Goal: Information Seeking & Learning: Compare options

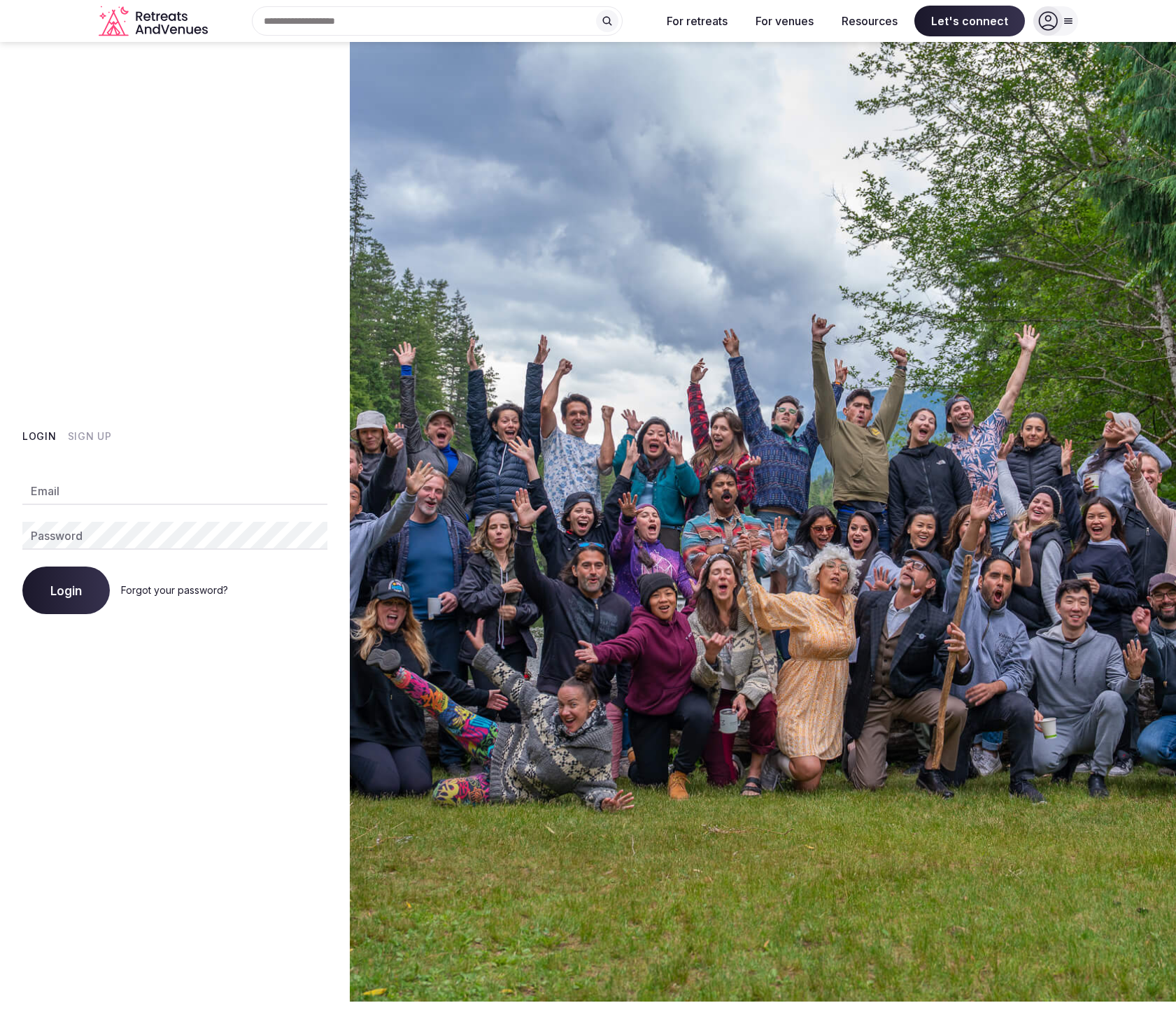
click at [95, 477] on input "Email" at bounding box center [174, 491] width 305 height 28
click at [313, 1001] on com-1password-button at bounding box center [588, 1001] width 1176 height 0
type input "**********"
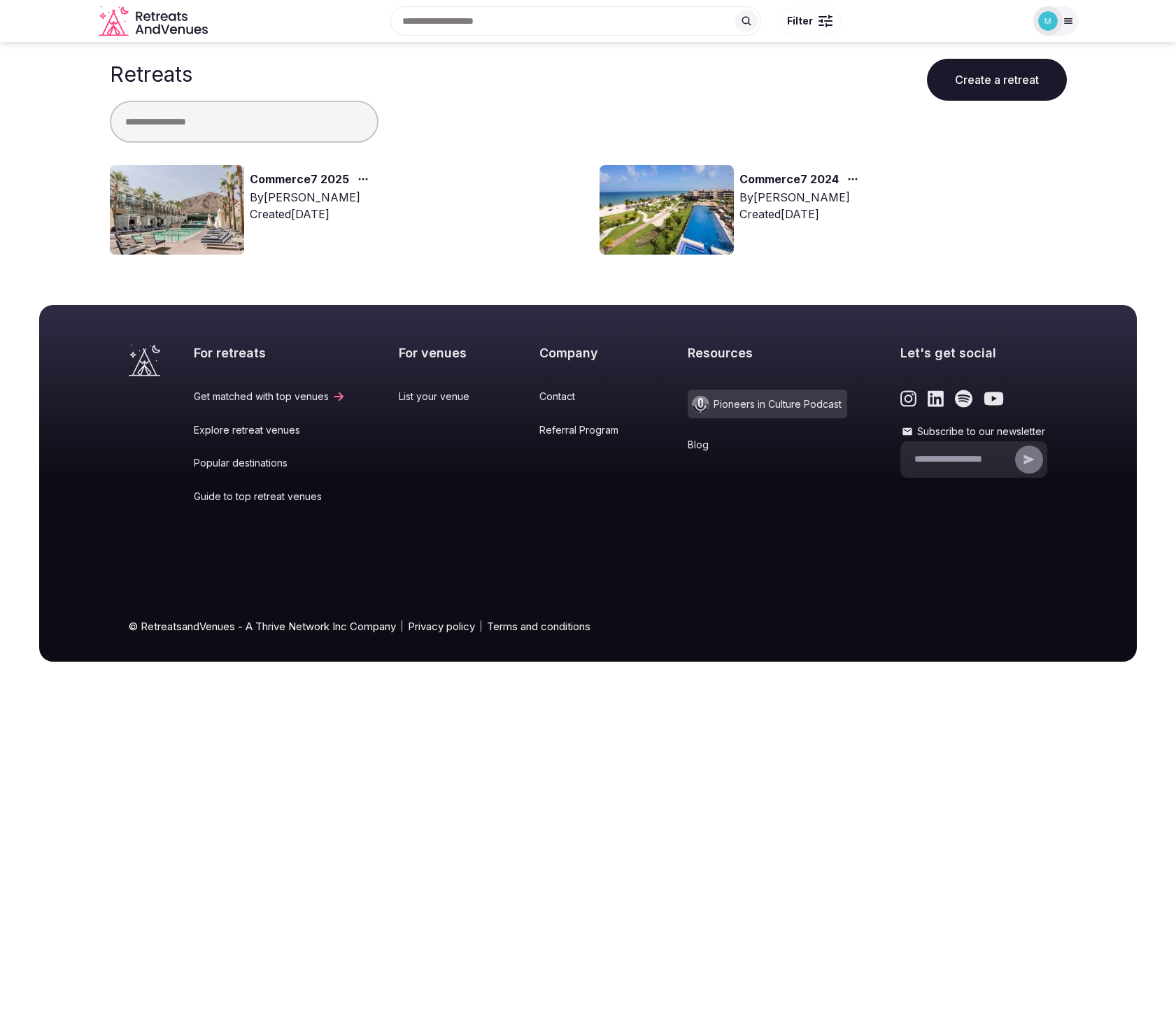
click at [329, 178] on link "Commerce7 2025" at bounding box center [299, 179] width 99 height 18
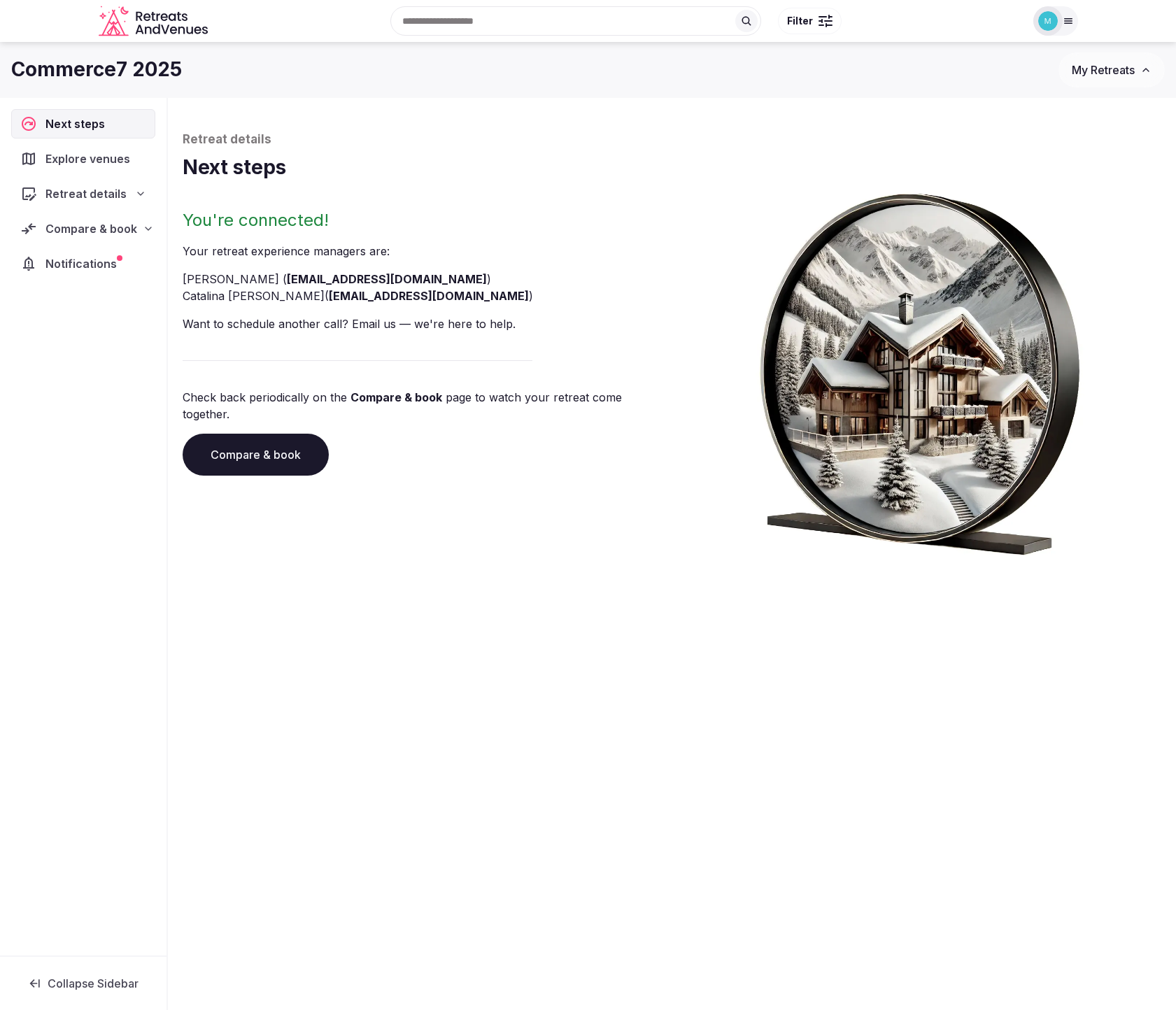
click at [112, 236] on span "Compare & book" at bounding box center [91, 228] width 92 height 16
click at [107, 313] on span "Proposals received (12)" at bounding box center [91, 320] width 115 height 14
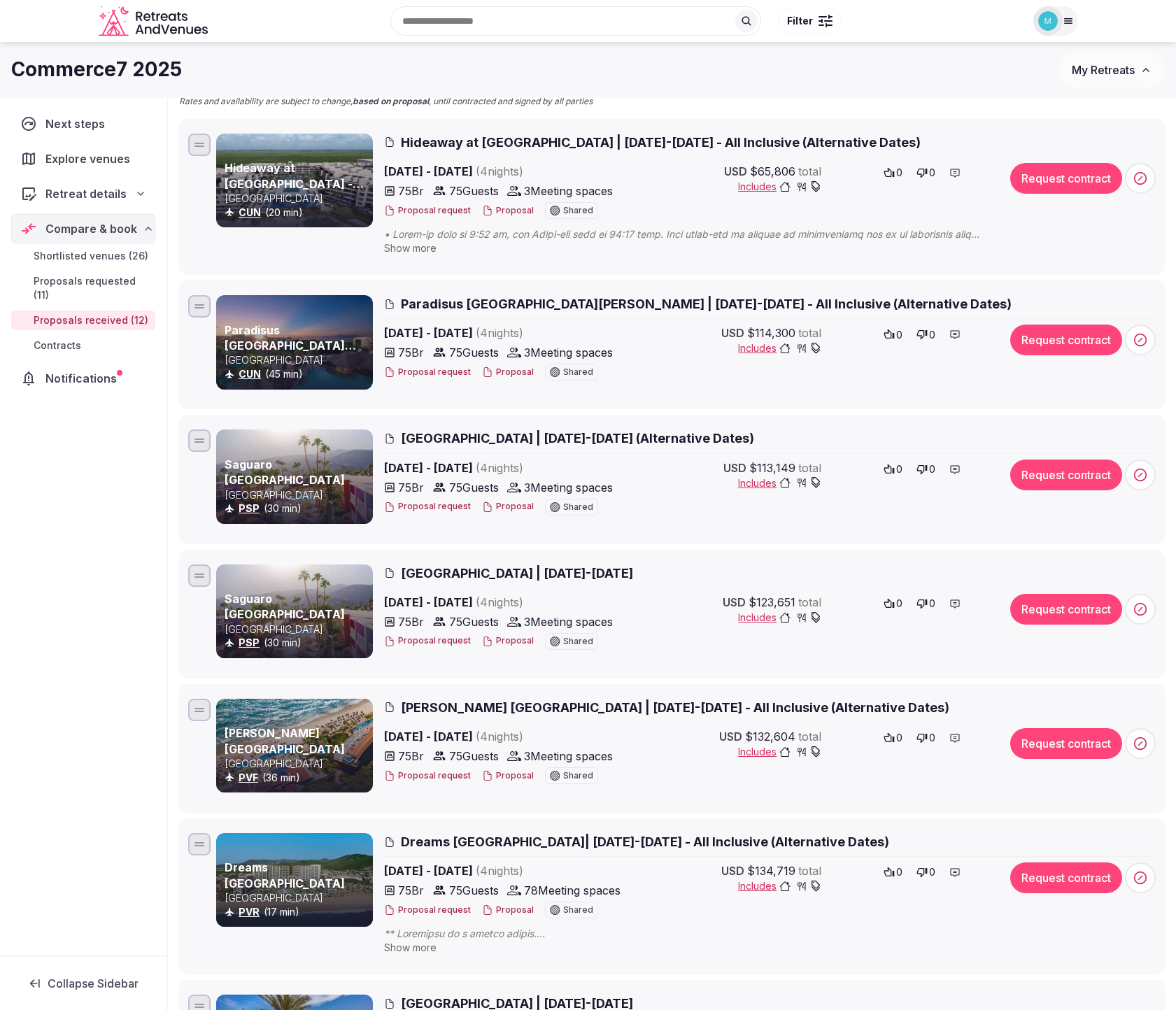
scroll to position [146, 0]
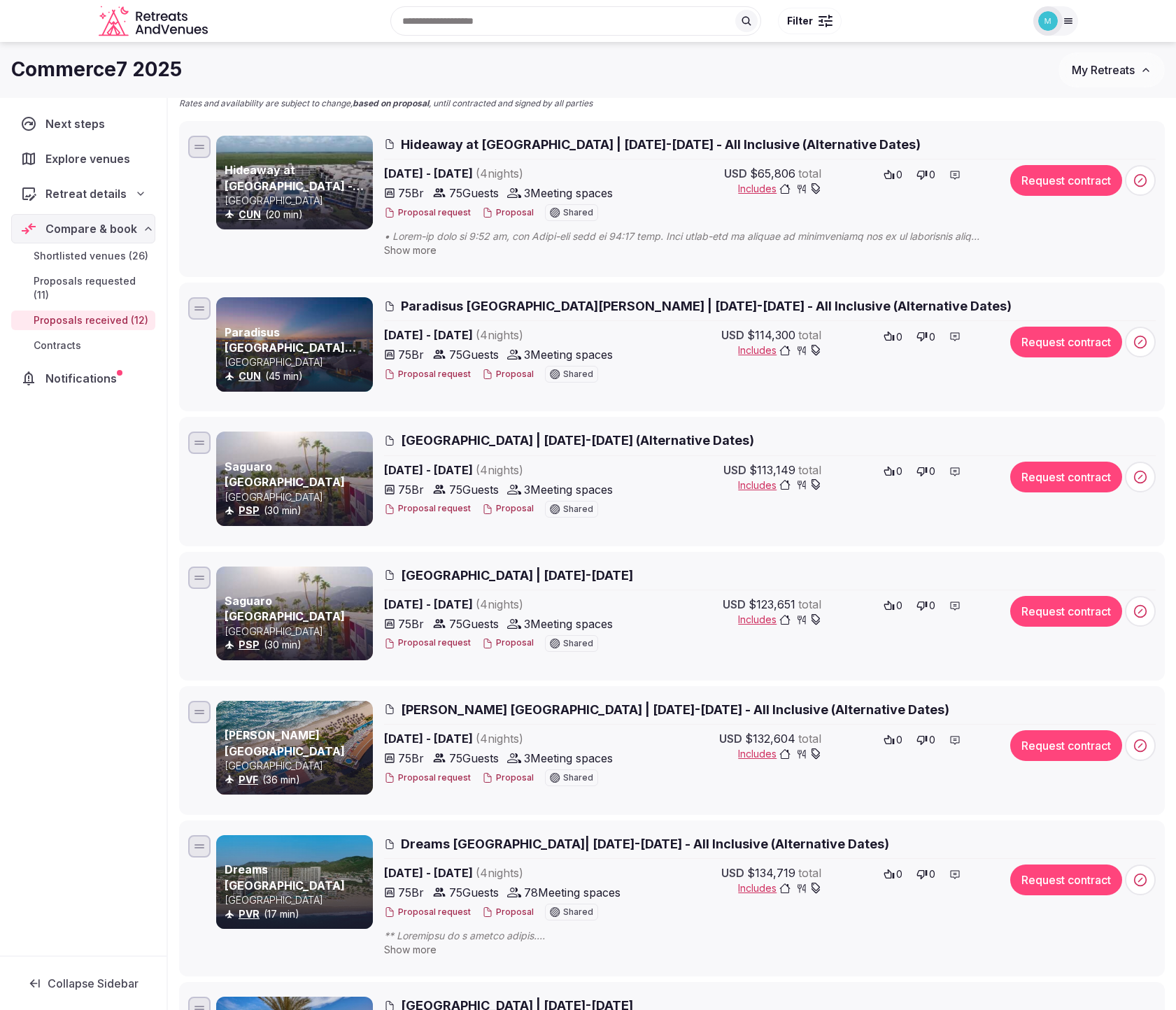
click at [954, 336] on icon at bounding box center [954, 337] width 9 height 9
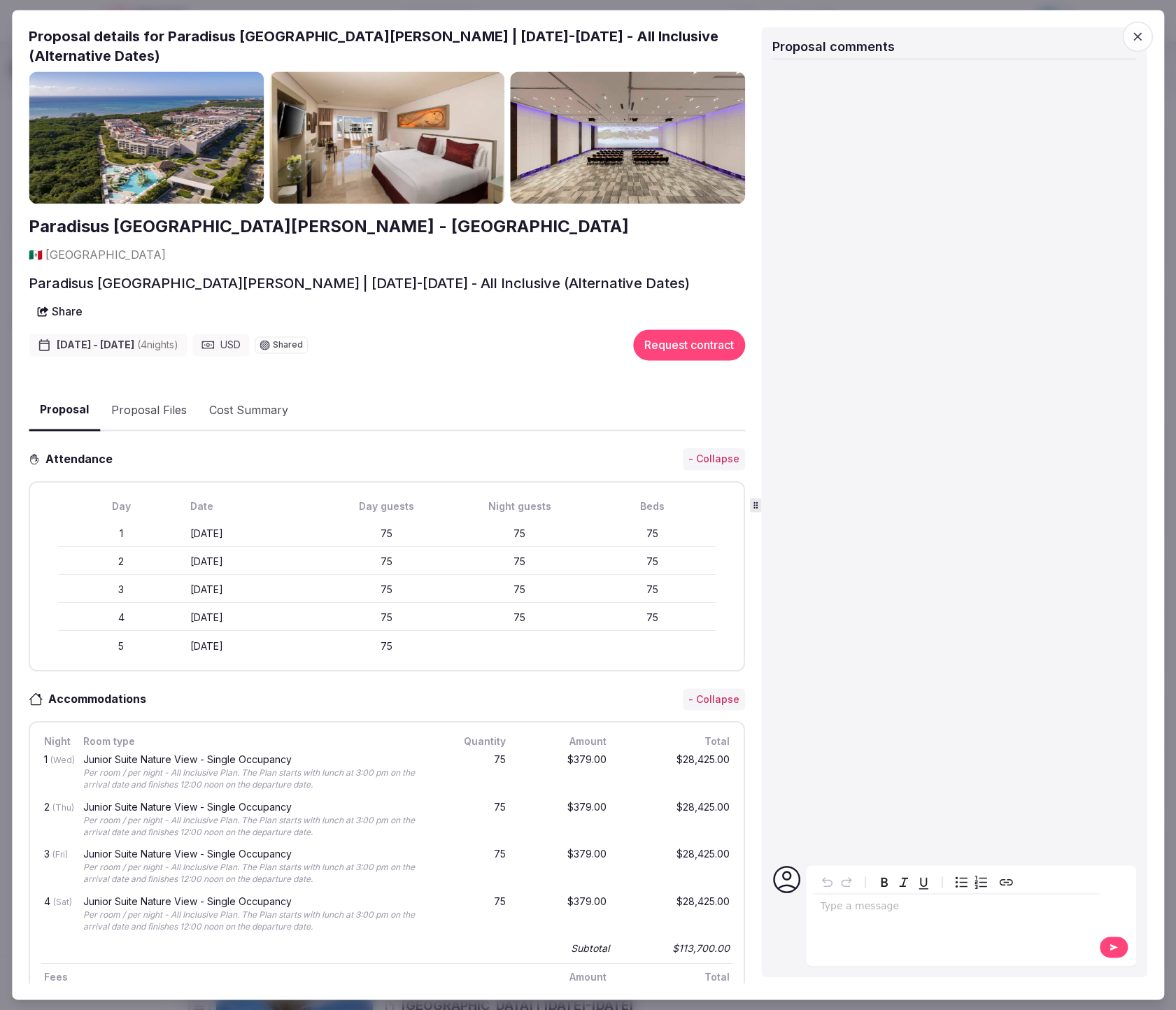
click at [895, 926] on div "Type a message" at bounding box center [957, 915] width 286 height 87
click at [900, 917] on div "editable markdown" at bounding box center [957, 908] width 286 height 28
click at [1111, 941] on button at bounding box center [1113, 947] width 28 height 21
click at [1134, 37] on icon "button" at bounding box center [1137, 36] width 14 height 14
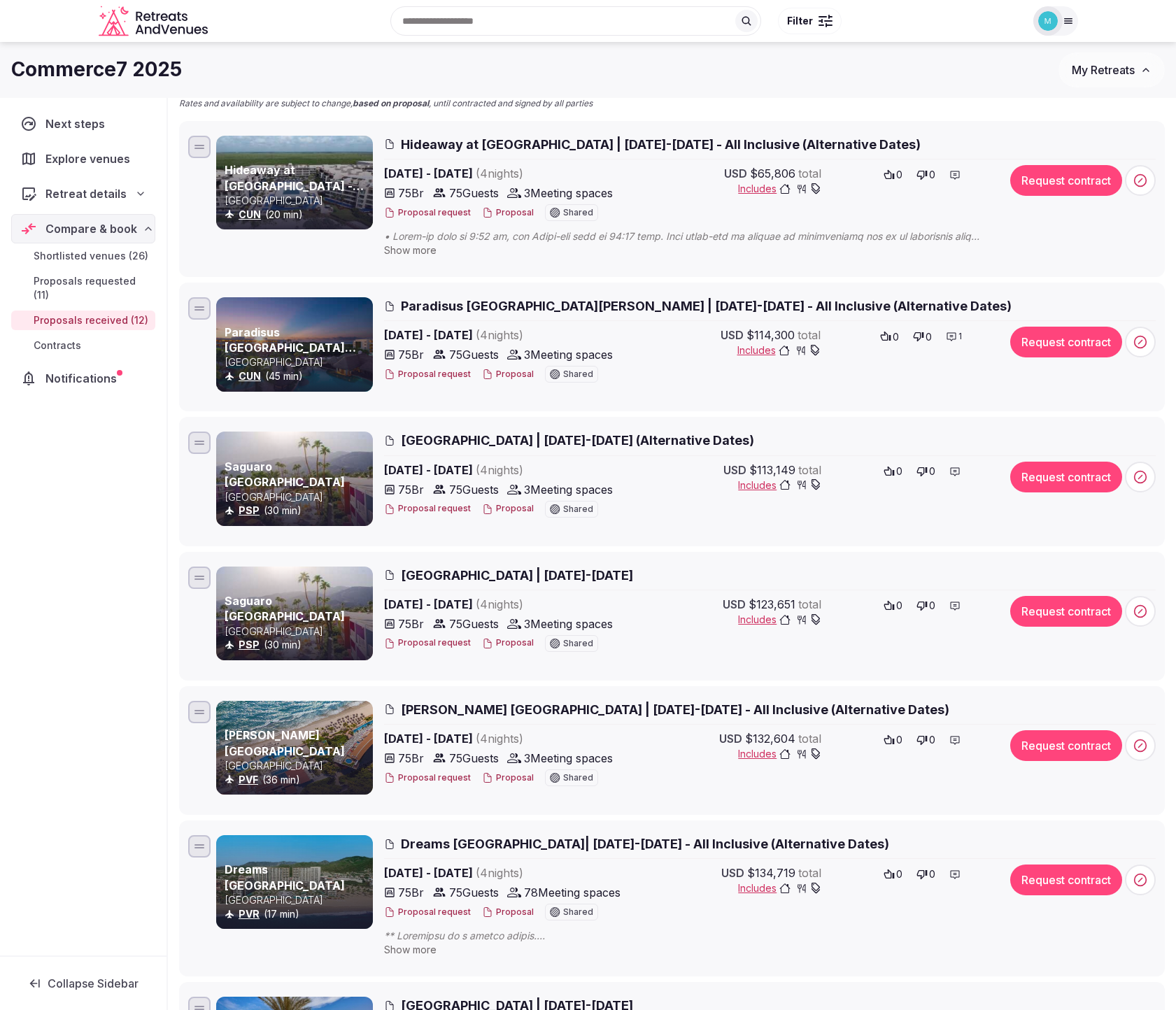
click at [959, 173] on icon at bounding box center [955, 175] width 11 height 11
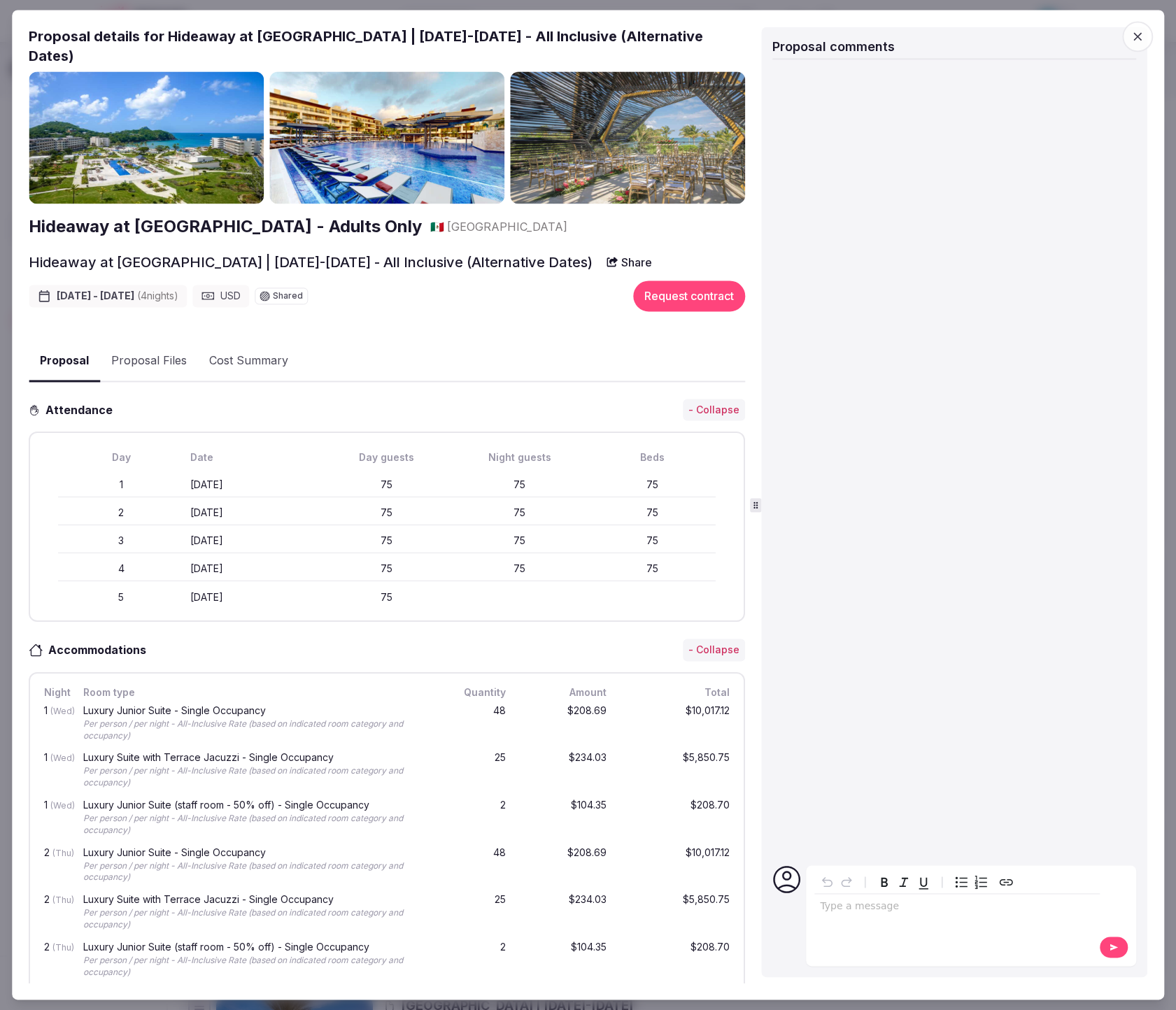
click at [905, 920] on div "editable markdown" at bounding box center [957, 908] width 286 height 28
click at [1117, 944] on icon at bounding box center [1114, 948] width 11 height 10
click at [1140, 36] on icon "button" at bounding box center [1137, 36] width 14 height 14
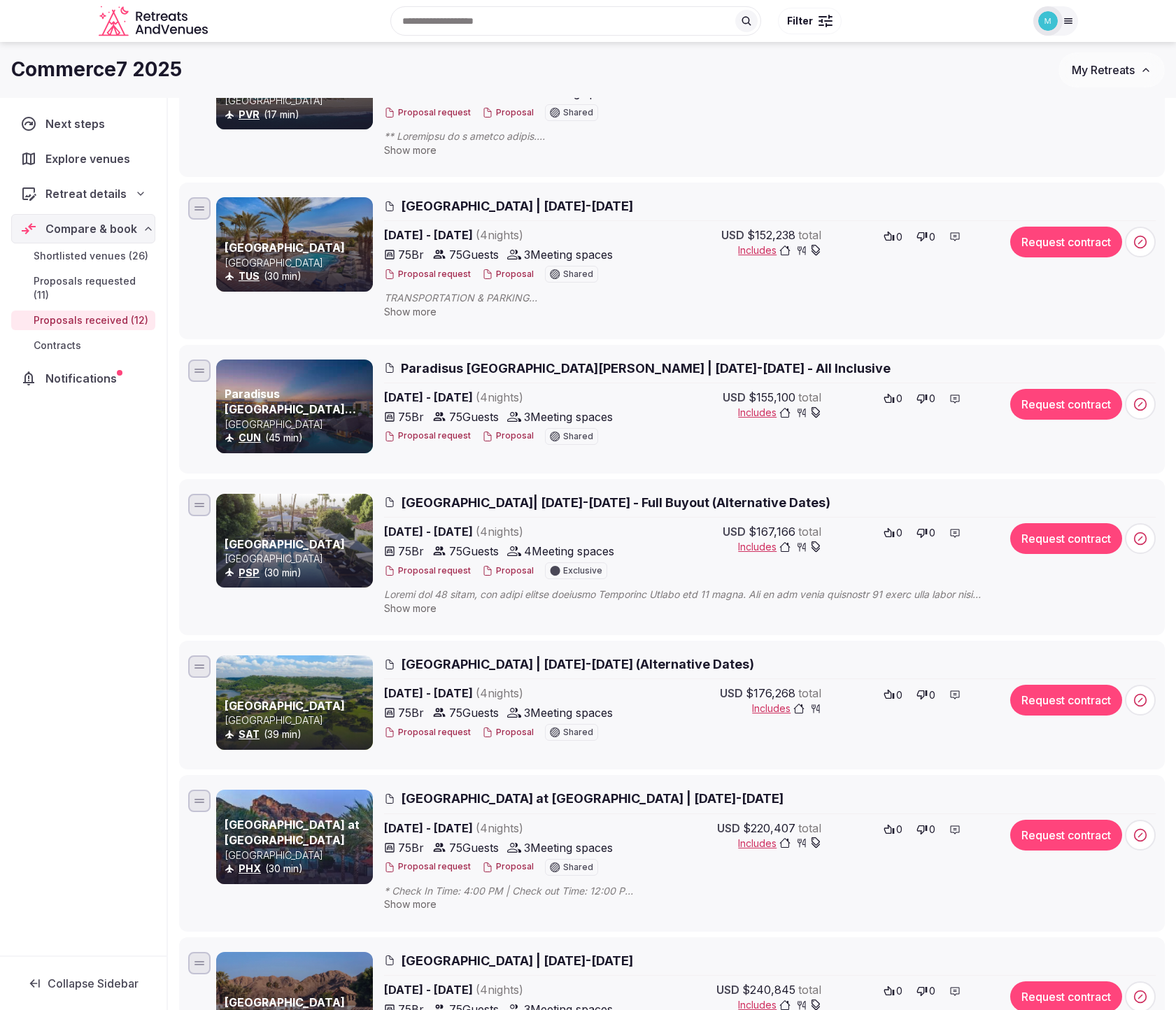
scroll to position [943, 0]
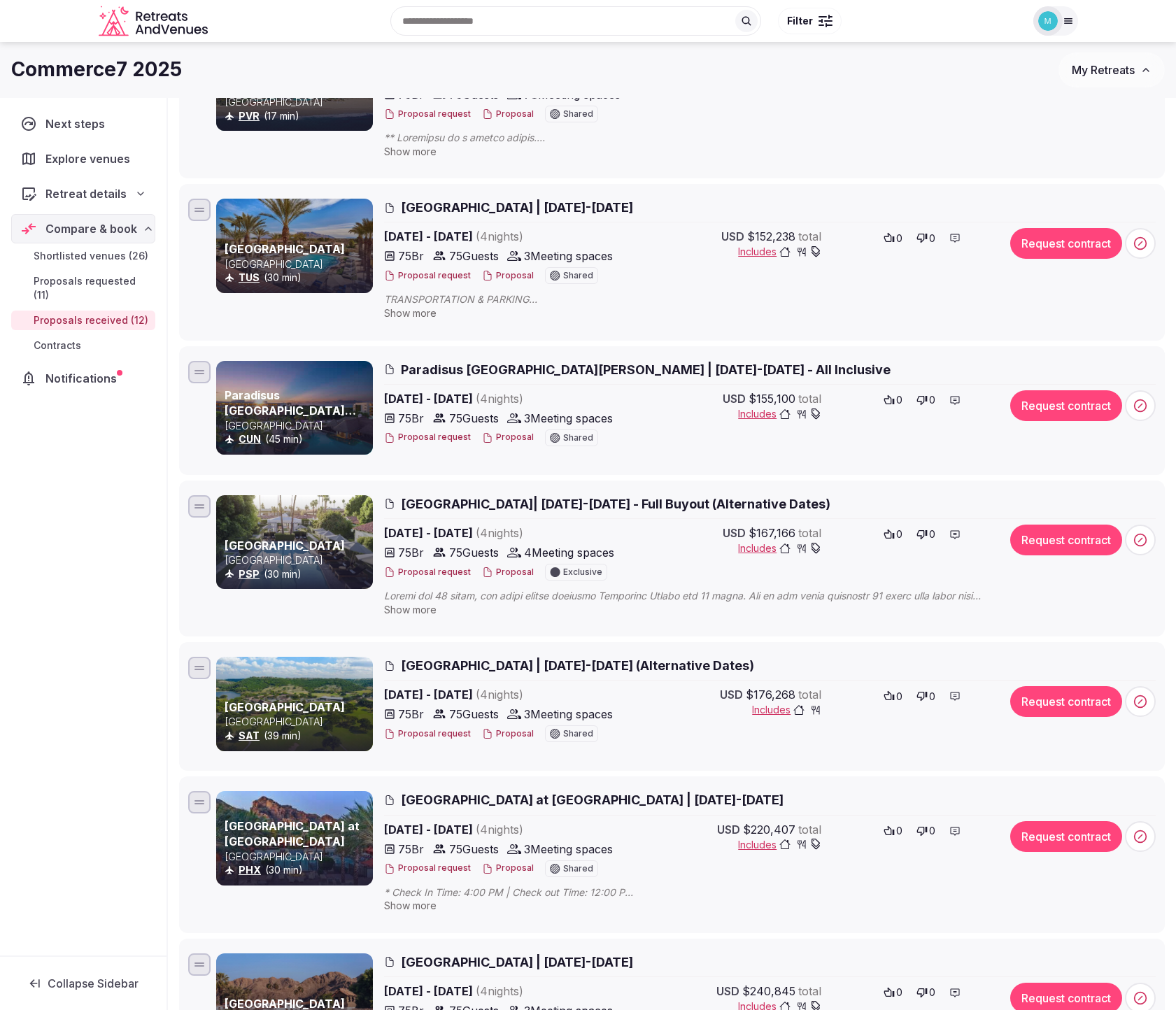
click at [817, 546] on icon "button" at bounding box center [816, 548] width 11 height 11
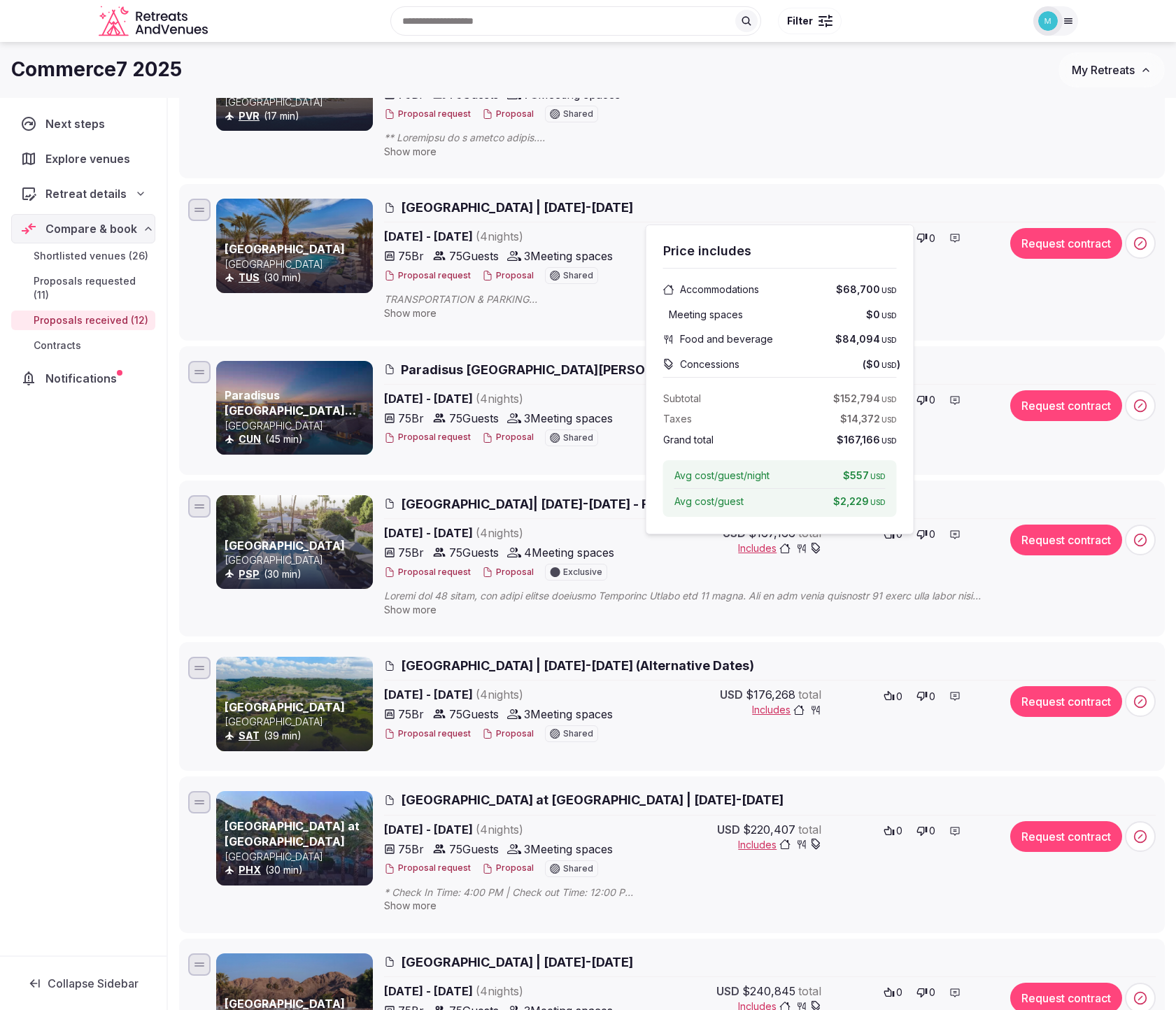
click at [940, 306] on div "TRANSPORTATION & PARKING [GEOGRAPHIC_DATA]: 19 miles / ~30 minutes – Taxi / [GE…" at bounding box center [697, 306] width 626 height 27
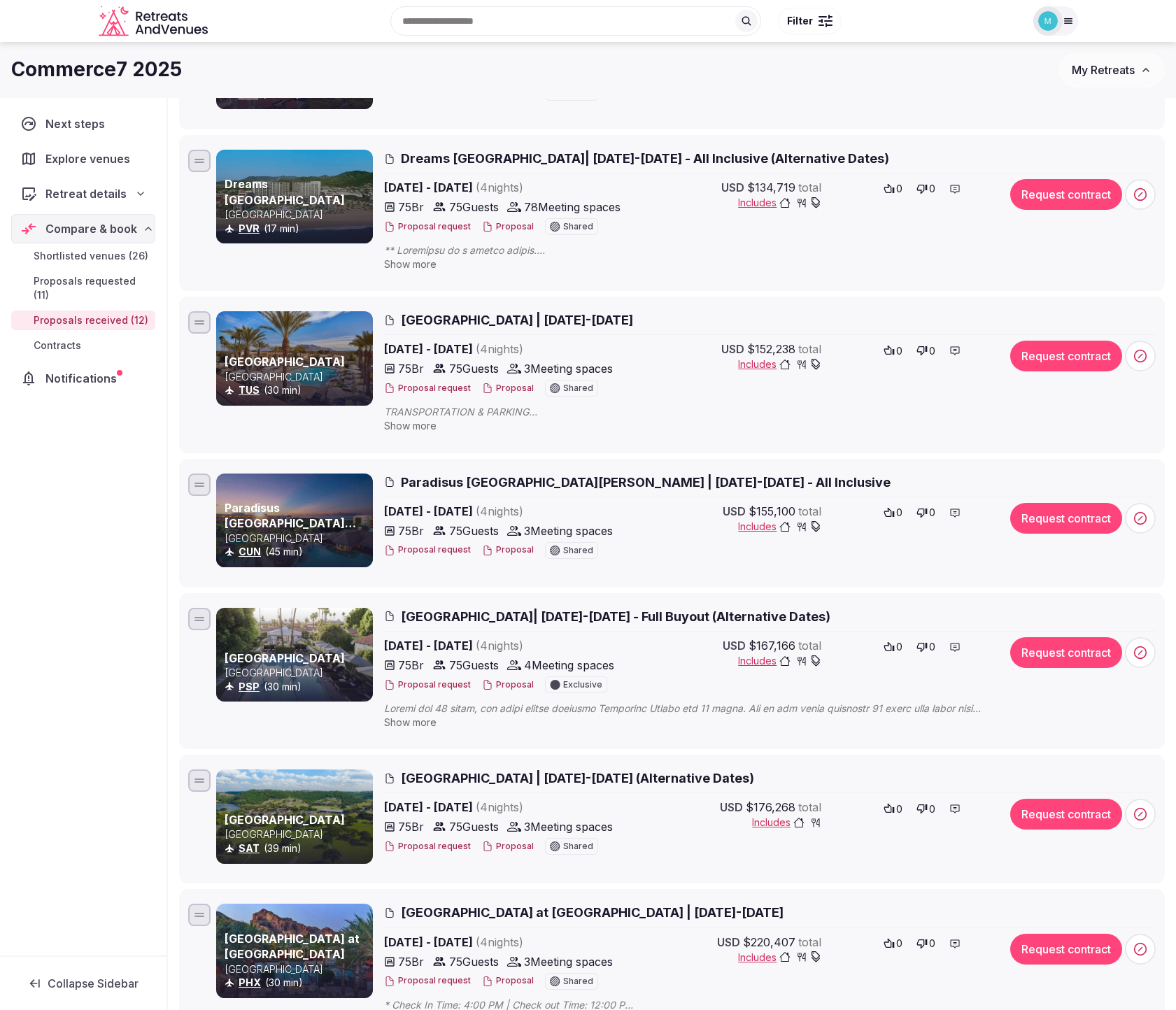
scroll to position [830, 0]
click at [425, 722] on span "Show more" at bounding box center [410, 722] width 52 height 12
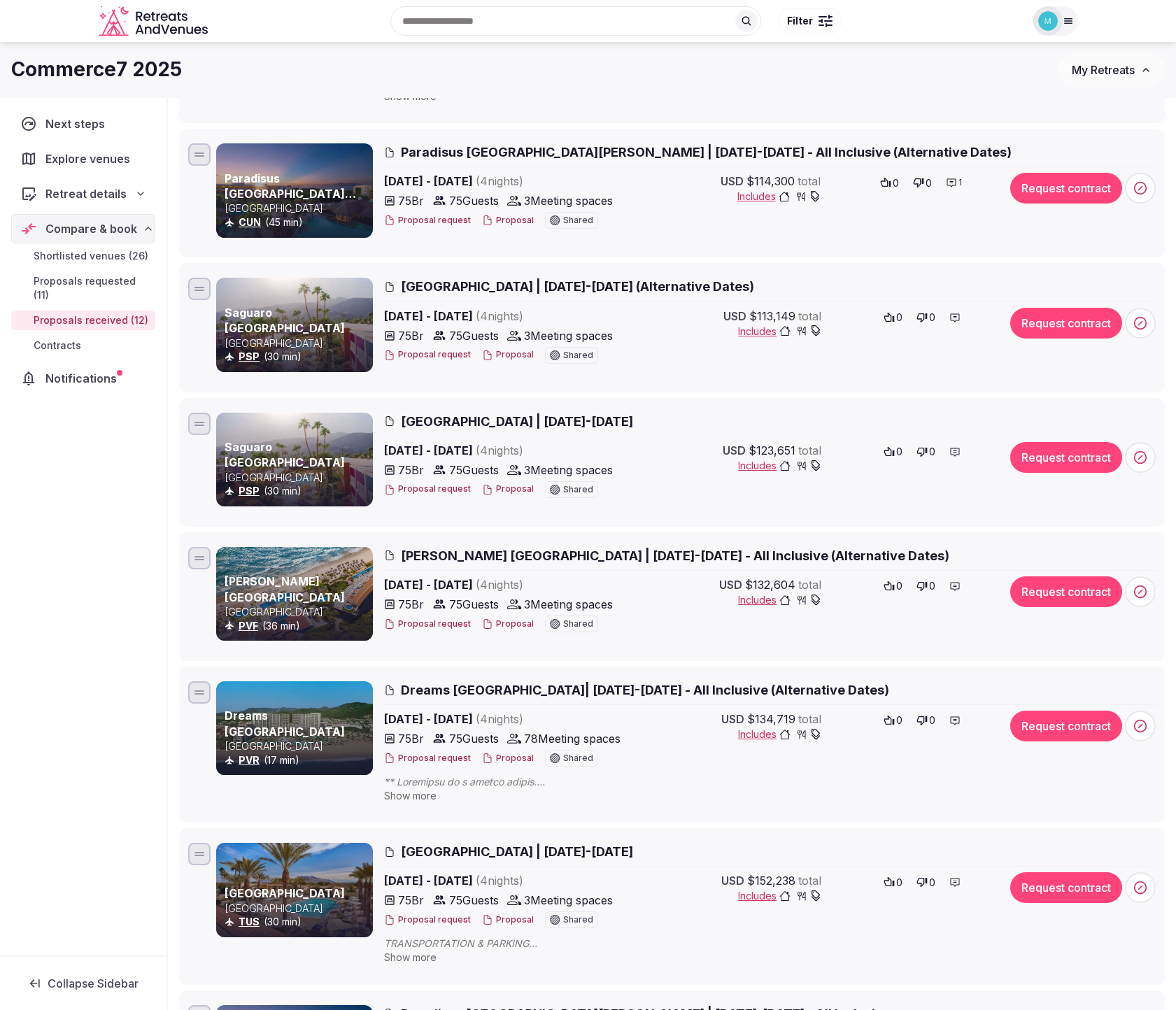
scroll to position [298, 0]
click at [954, 585] on icon at bounding box center [955, 587] width 11 height 11
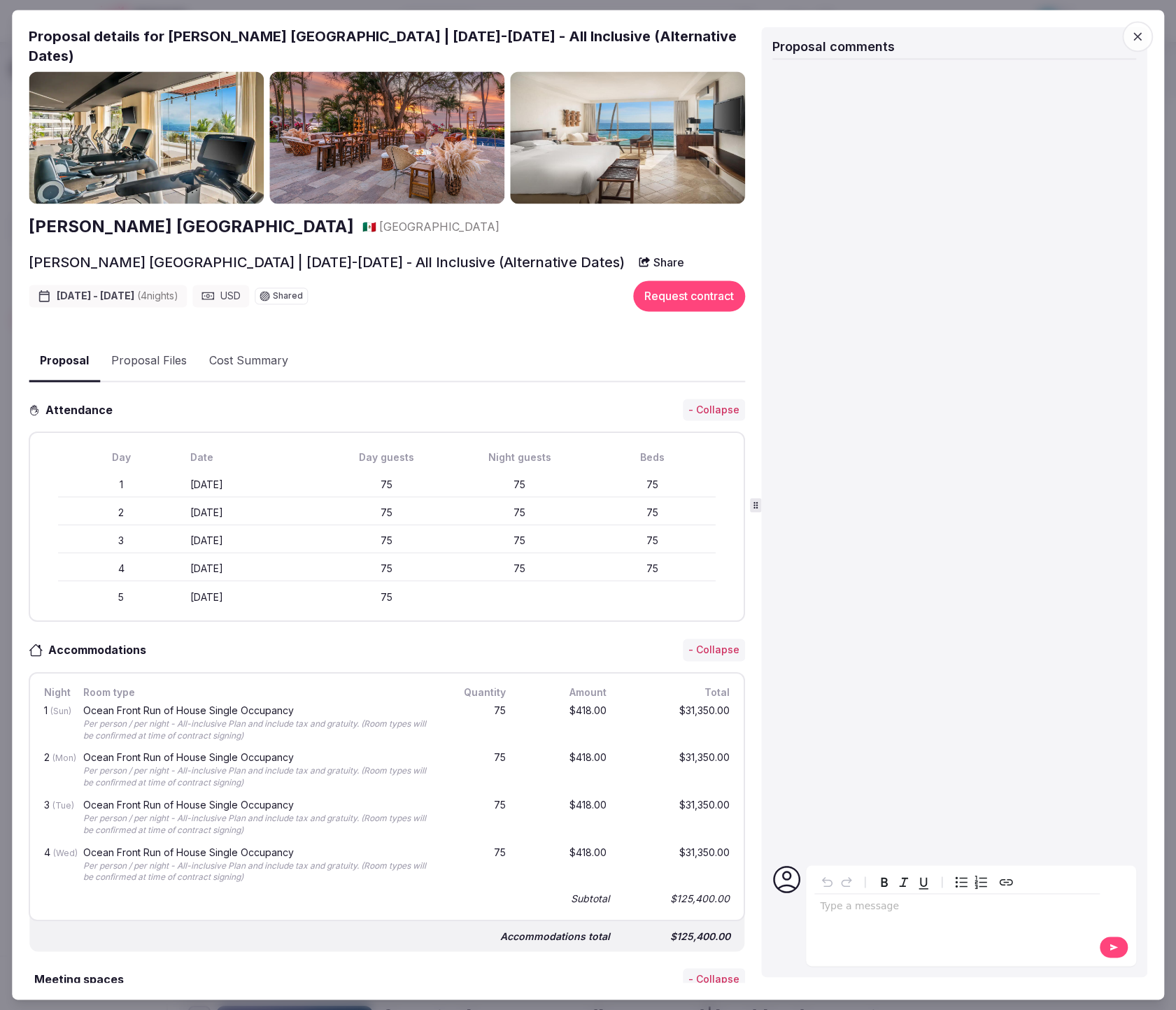
click at [915, 915] on div "editable markdown" at bounding box center [957, 908] width 286 height 28
click at [1114, 944] on icon at bounding box center [1114, 948] width 11 height 10
click at [1137, 37] on icon "button" at bounding box center [1137, 37] width 9 height 9
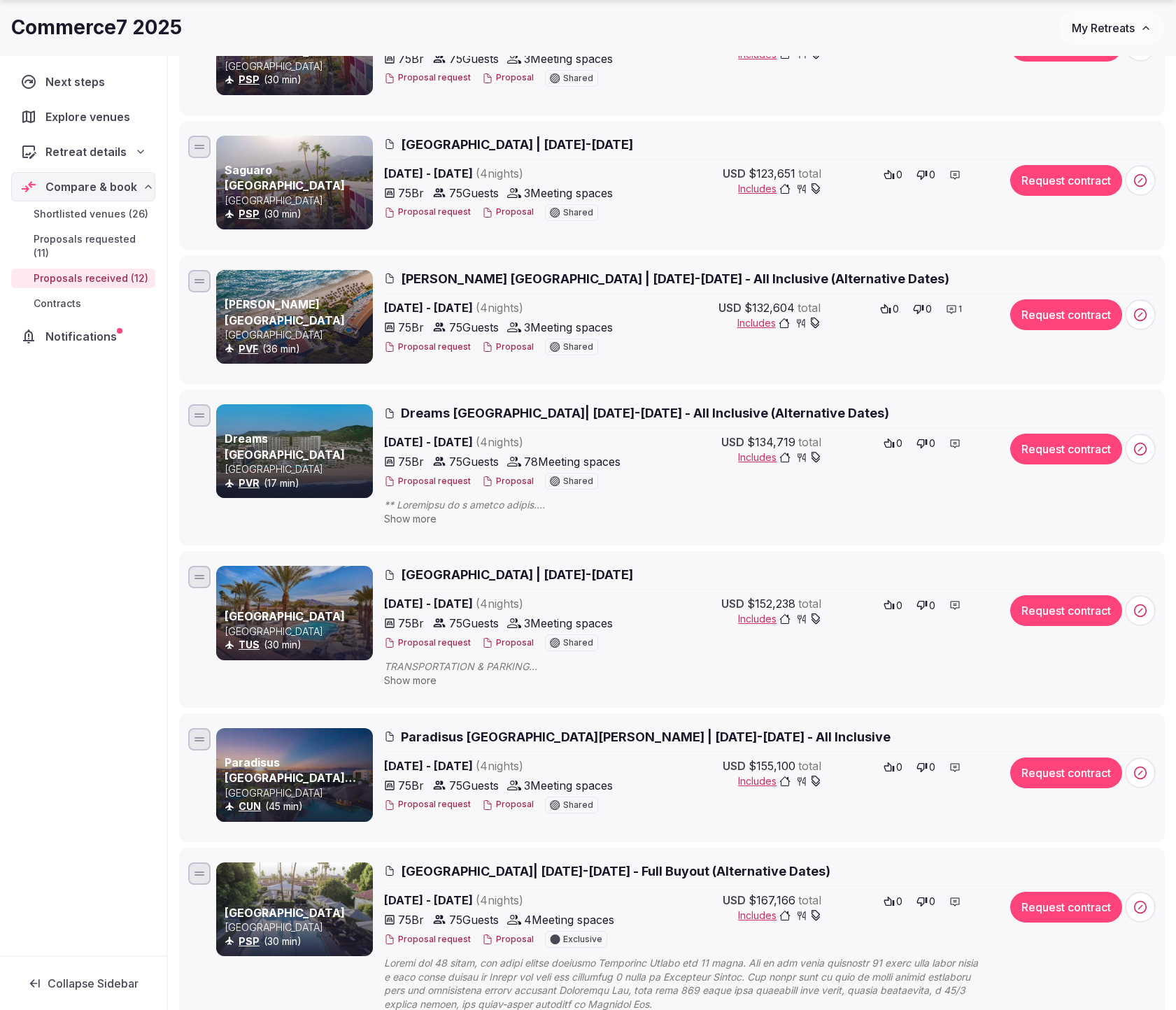
scroll to position [578, 0]
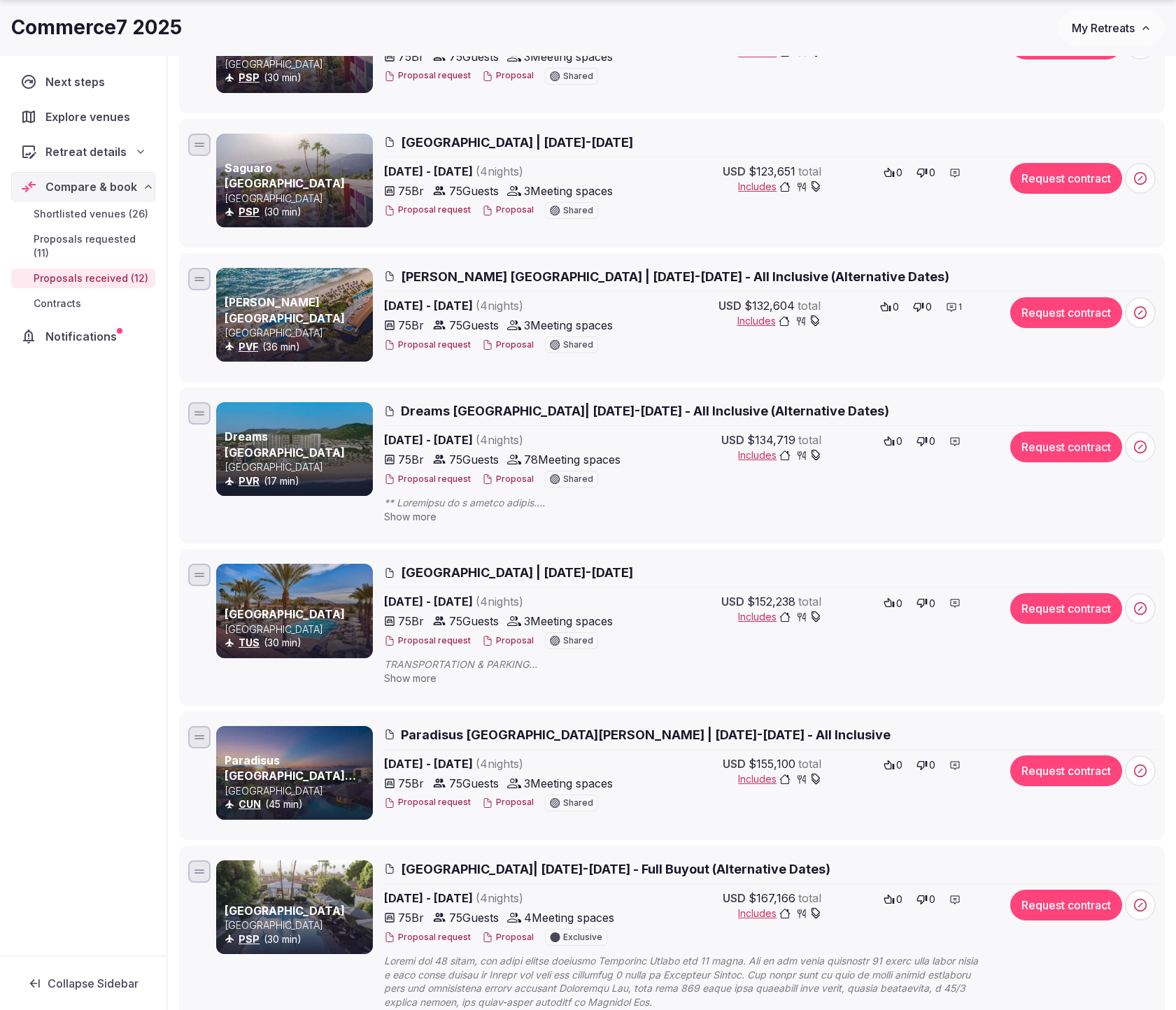
click at [420, 515] on span "Show more" at bounding box center [410, 516] width 52 height 12
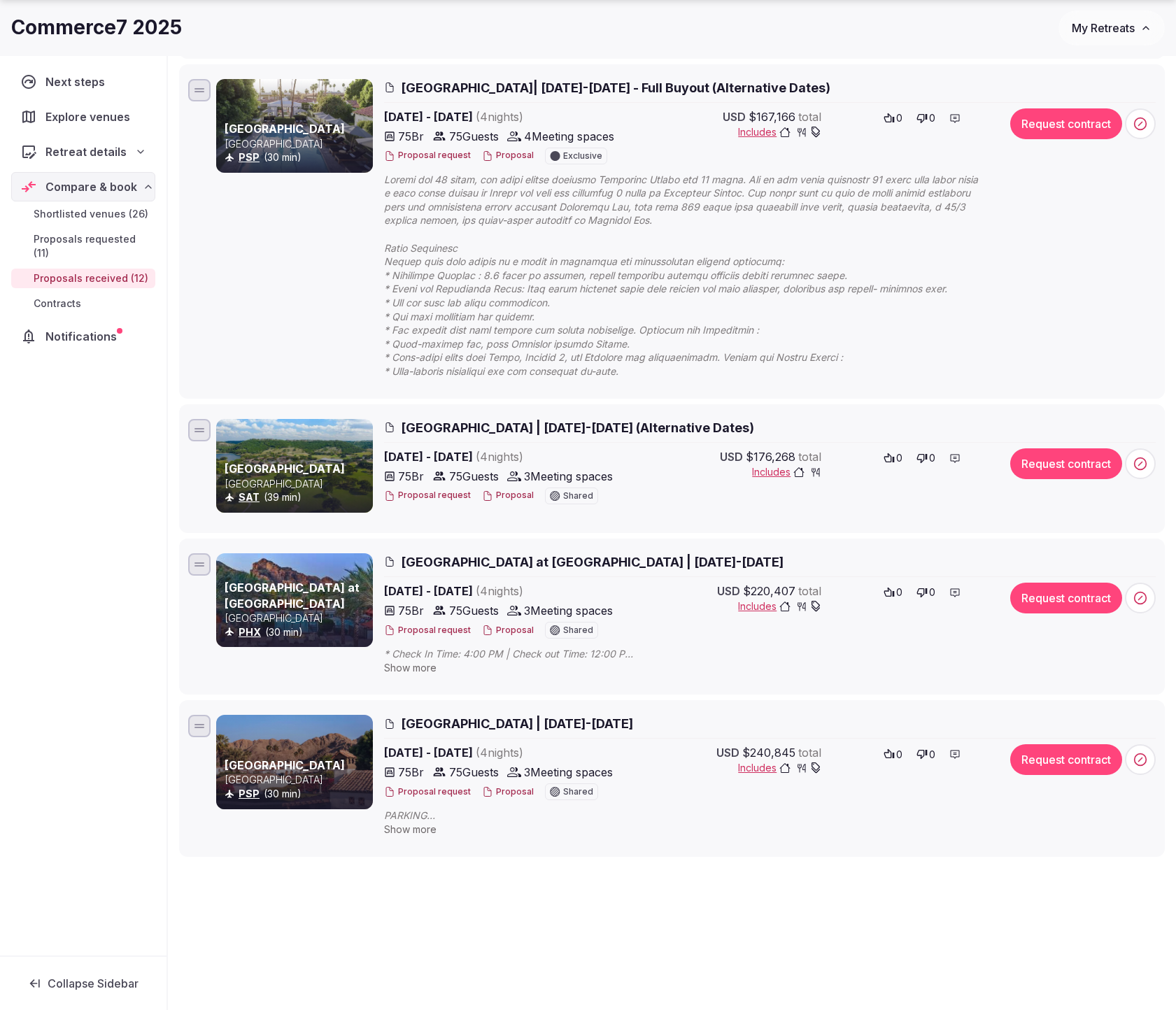
scroll to position [1722, 0]
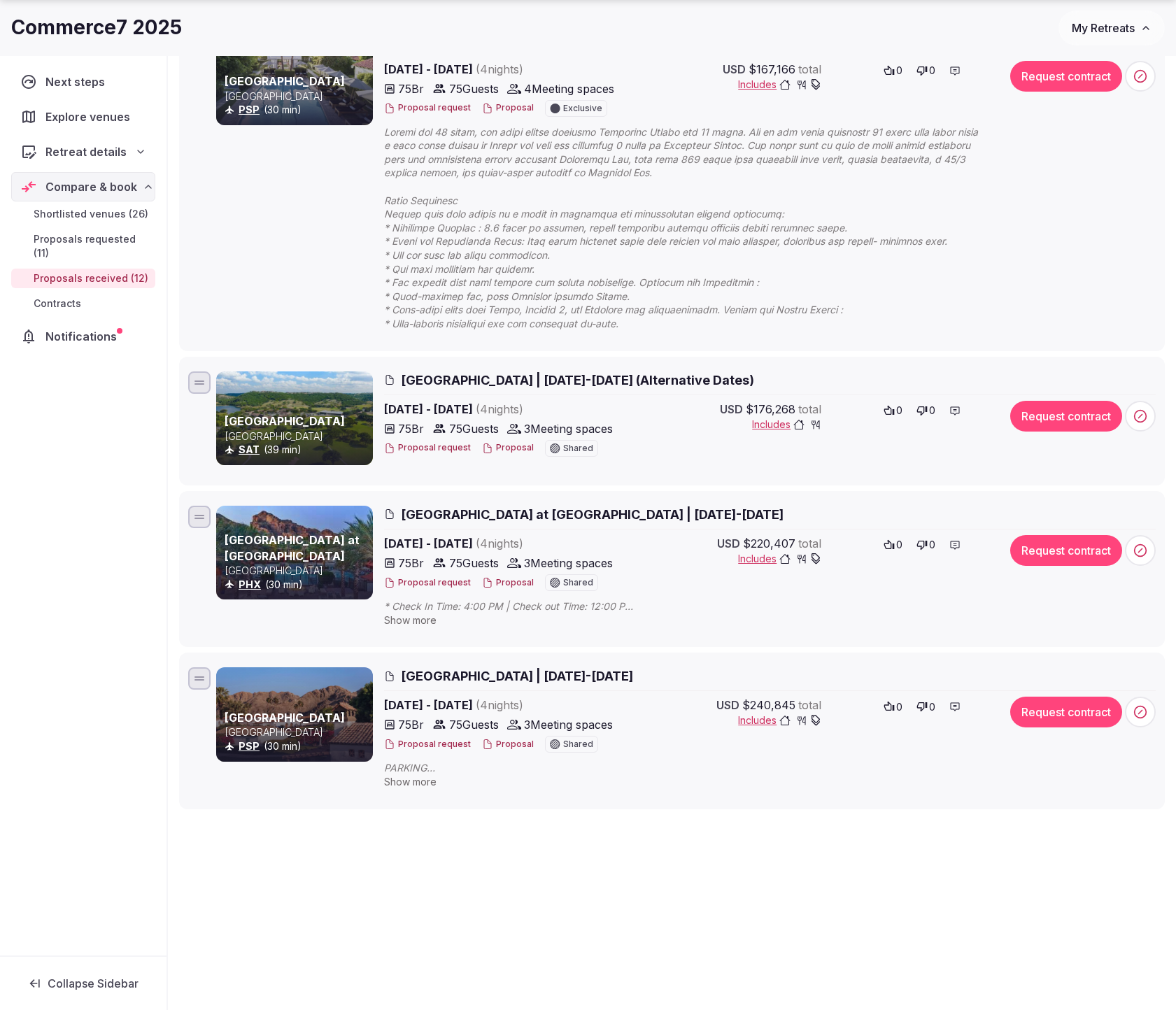
click at [416, 782] on span "Show more" at bounding box center [410, 781] width 52 height 12
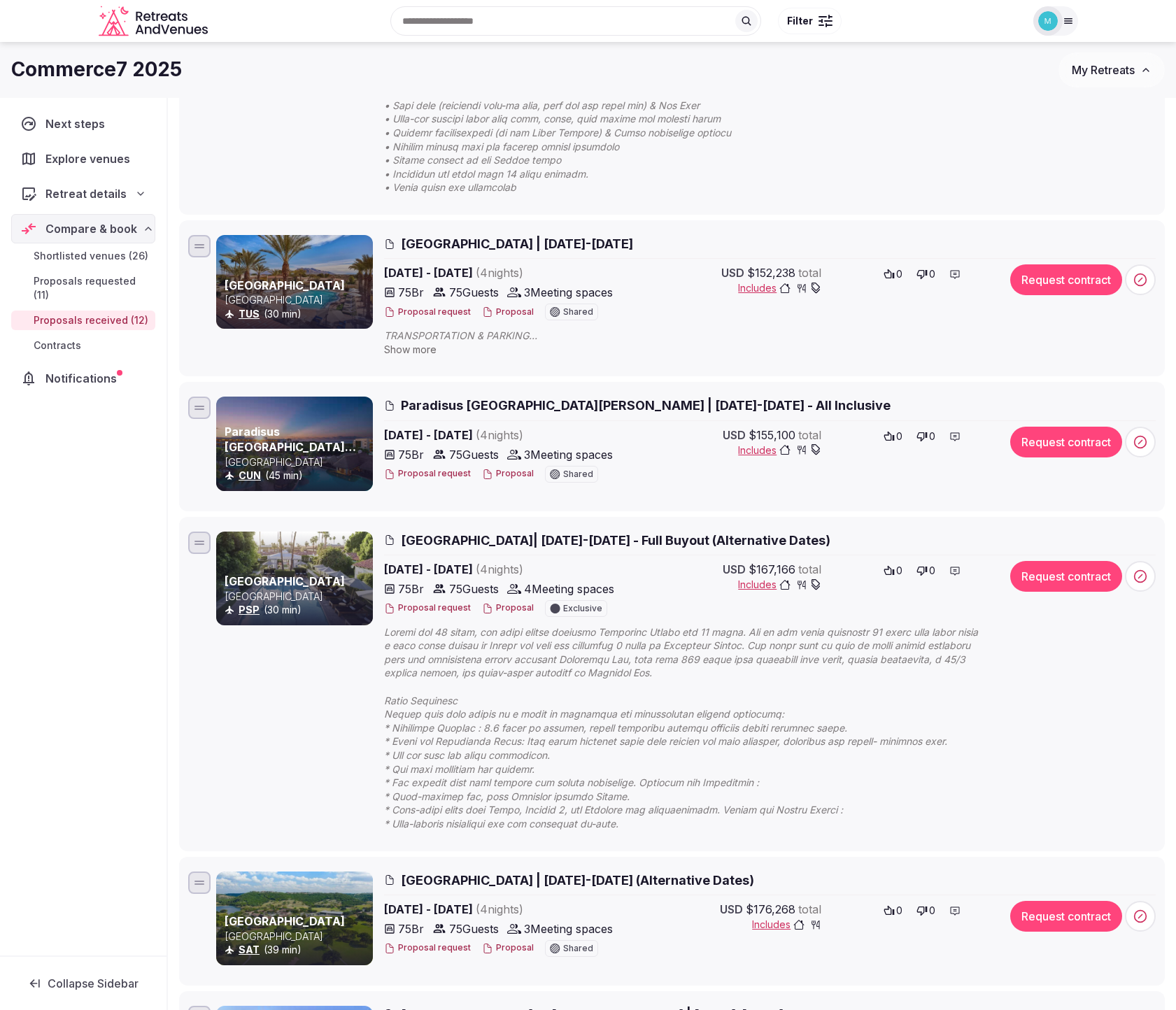
scroll to position [1219, 0]
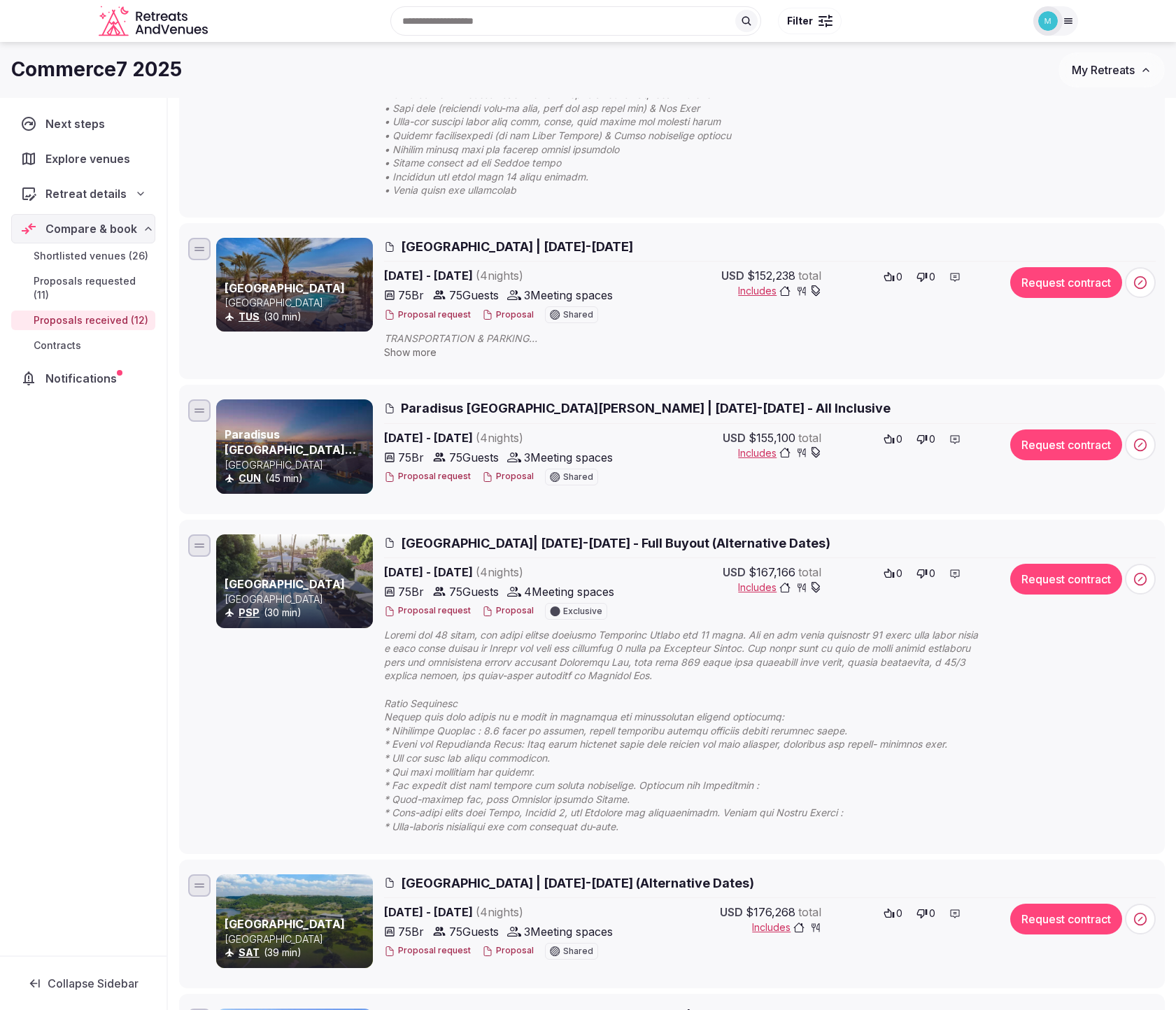
click at [753, 589] on span "Includes" at bounding box center [779, 587] width 83 height 14
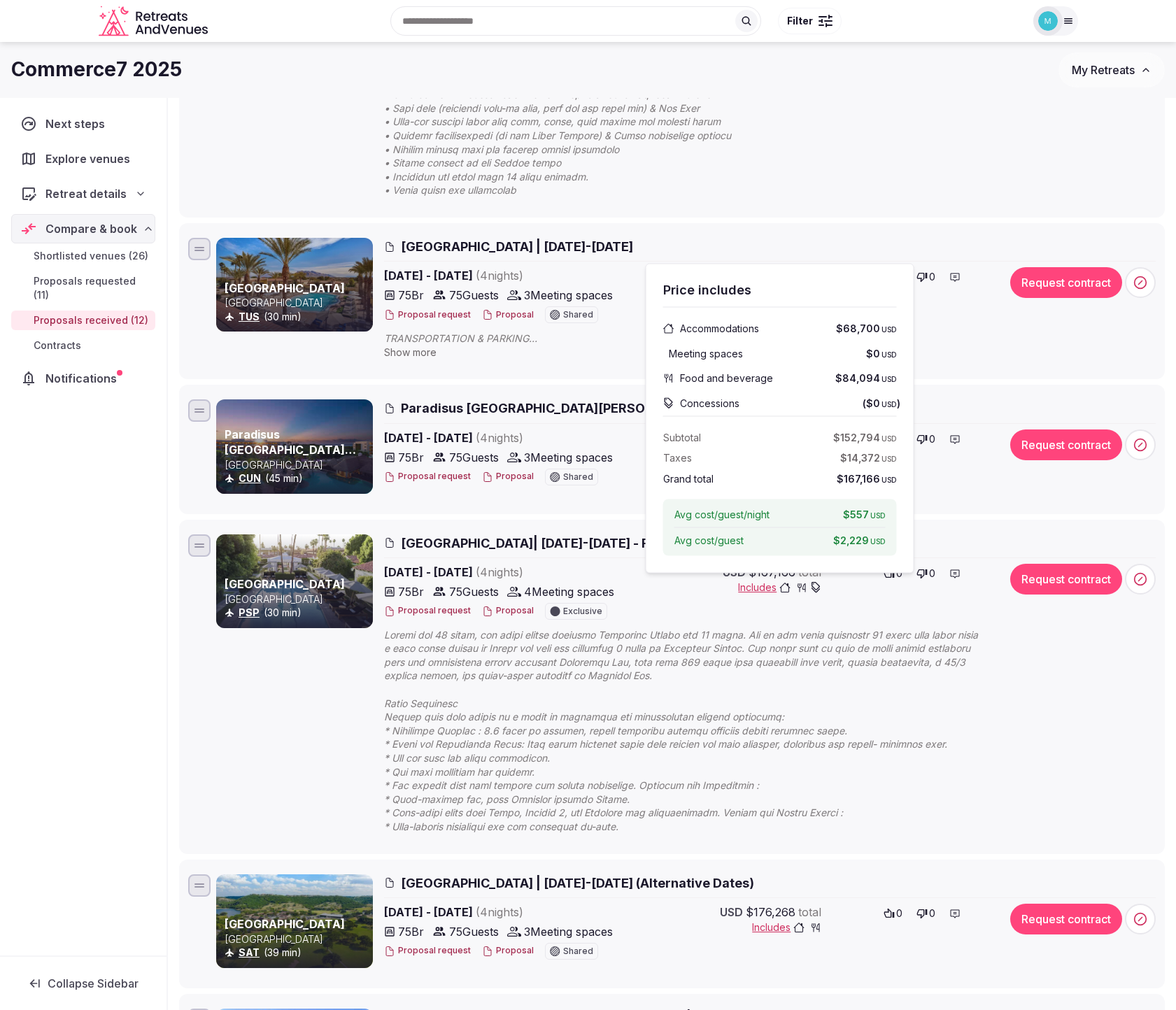
click at [990, 420] on div "Paradisus [GEOGRAPHIC_DATA][PERSON_NAME] | [DATE]-[DATE] - All Inclusive" at bounding box center [769, 411] width 771 height 24
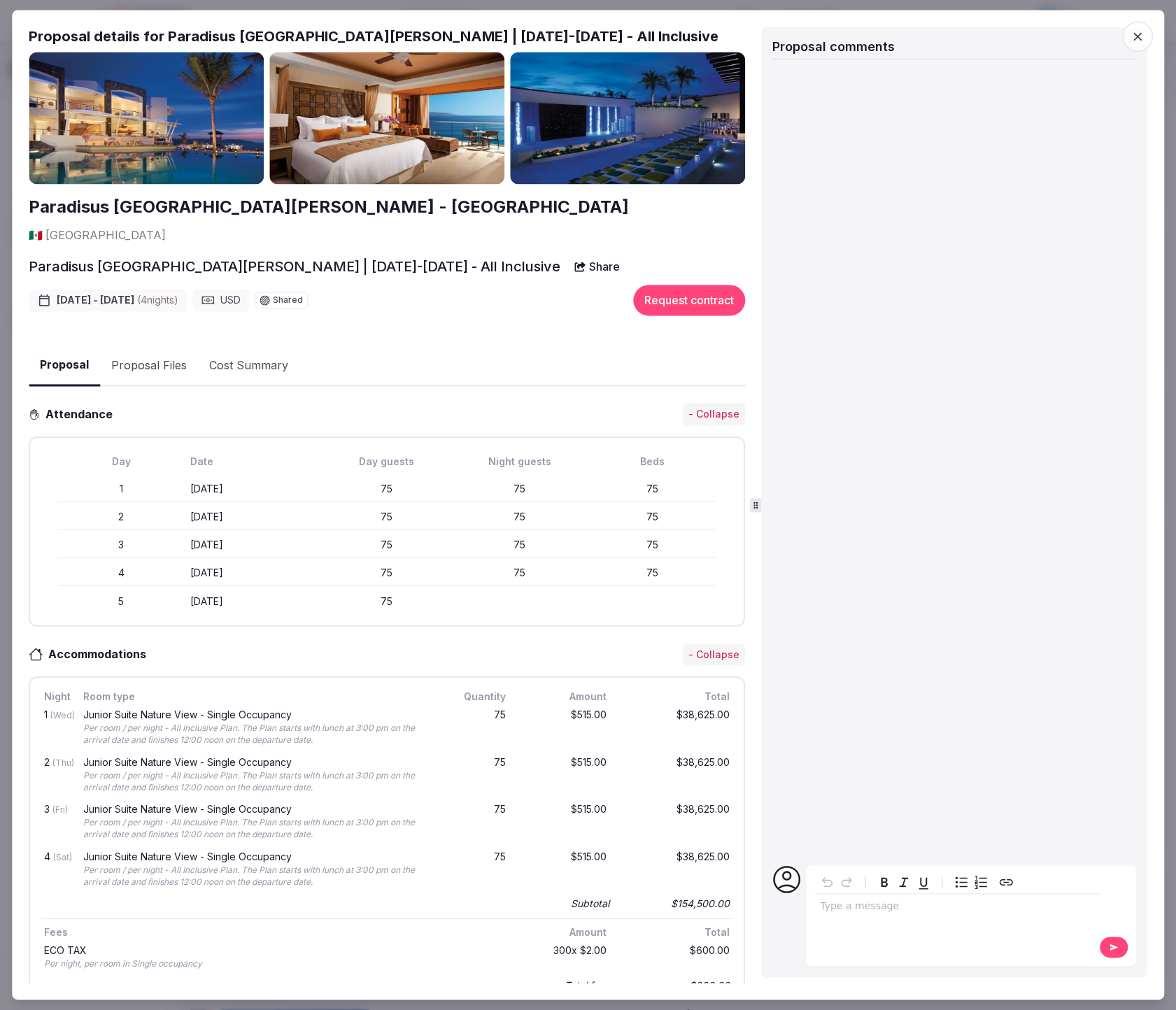
click at [1135, 32] on icon "button" at bounding box center [1137, 36] width 14 height 14
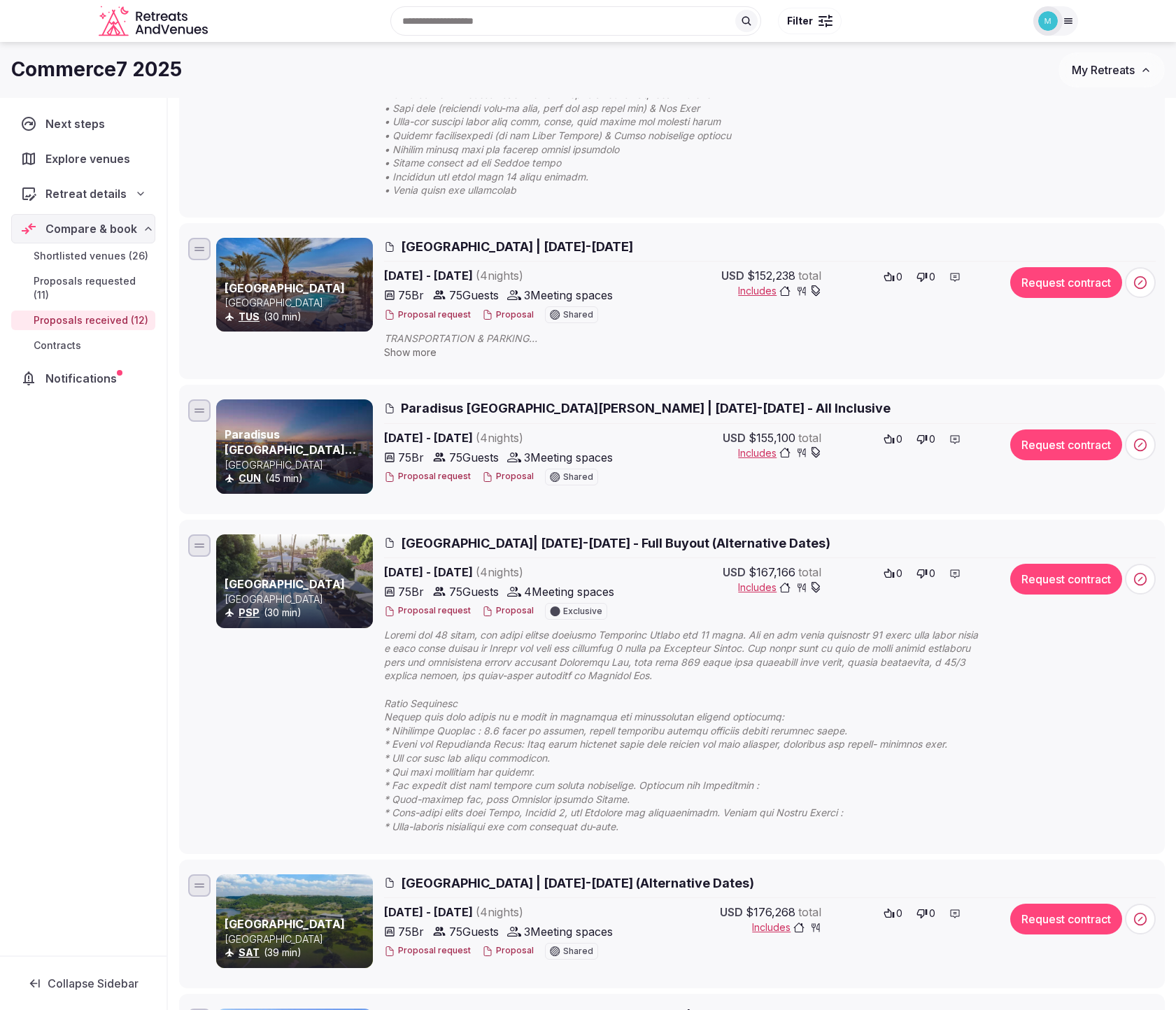
click at [596, 541] on span "[GEOGRAPHIC_DATA]| [DATE]-[DATE] - Full Buyout (Alternative Dates)" at bounding box center [616, 543] width 430 height 17
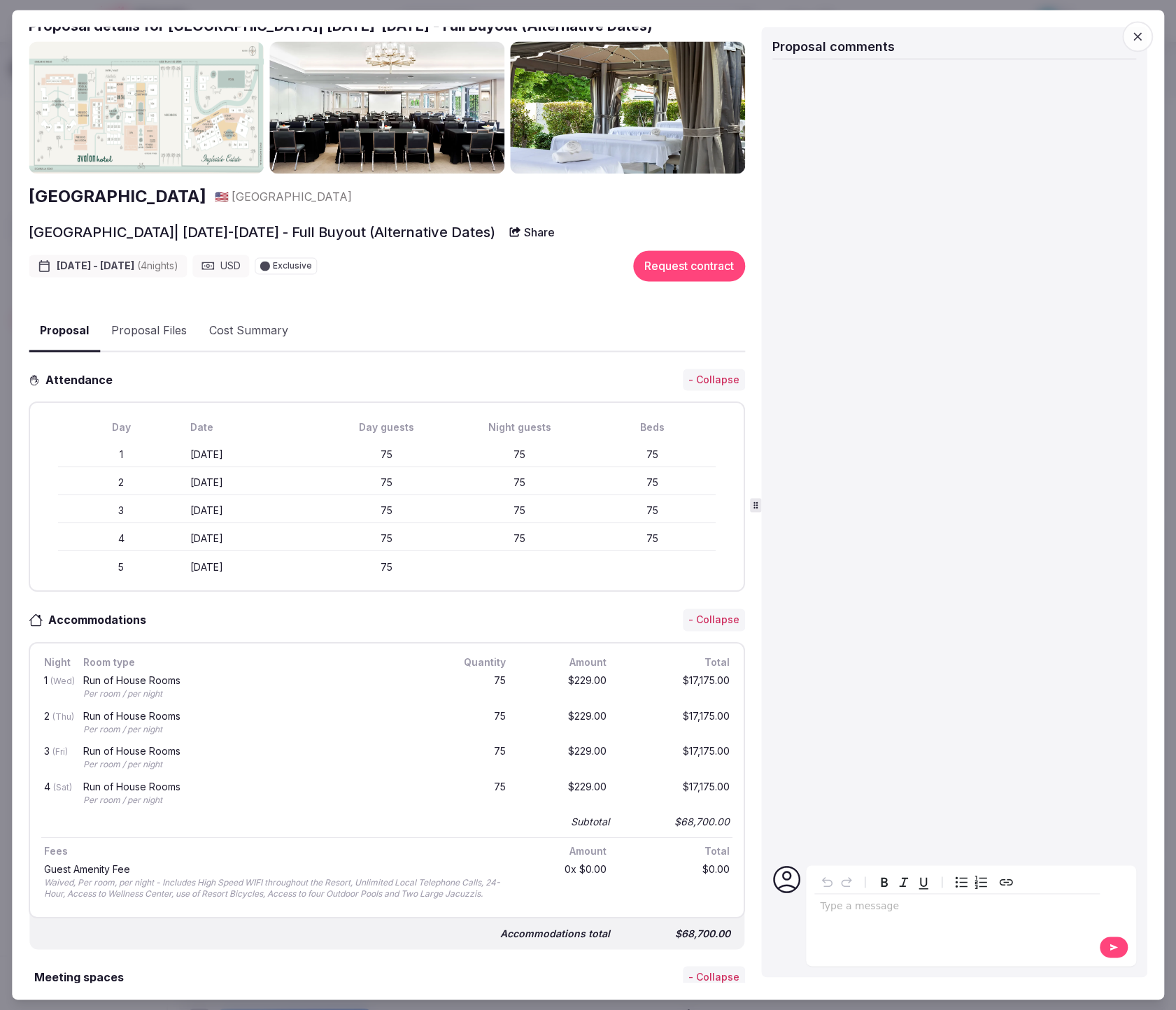
scroll to position [0, 0]
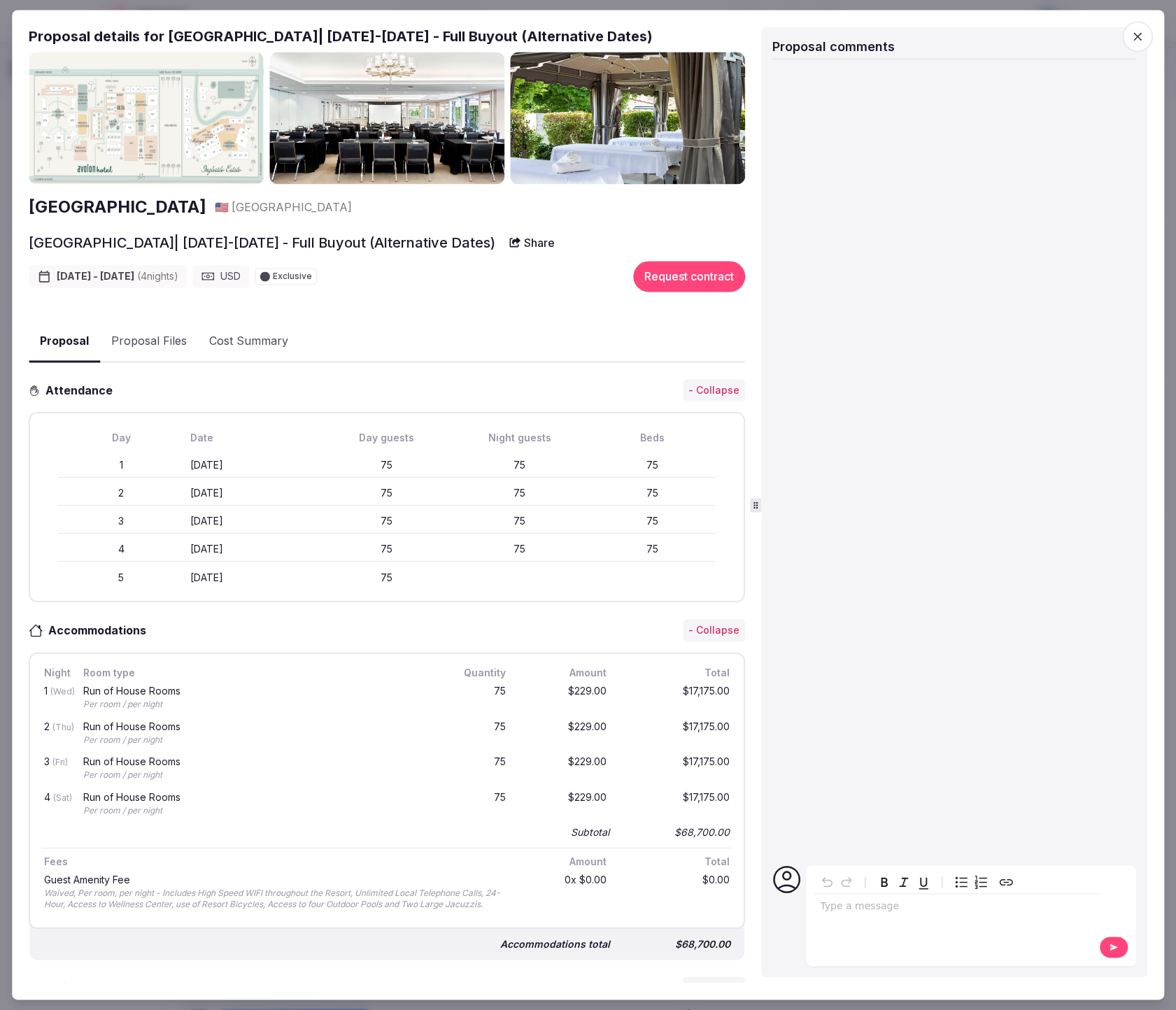
click at [1131, 32] on icon "button" at bounding box center [1137, 36] width 14 height 14
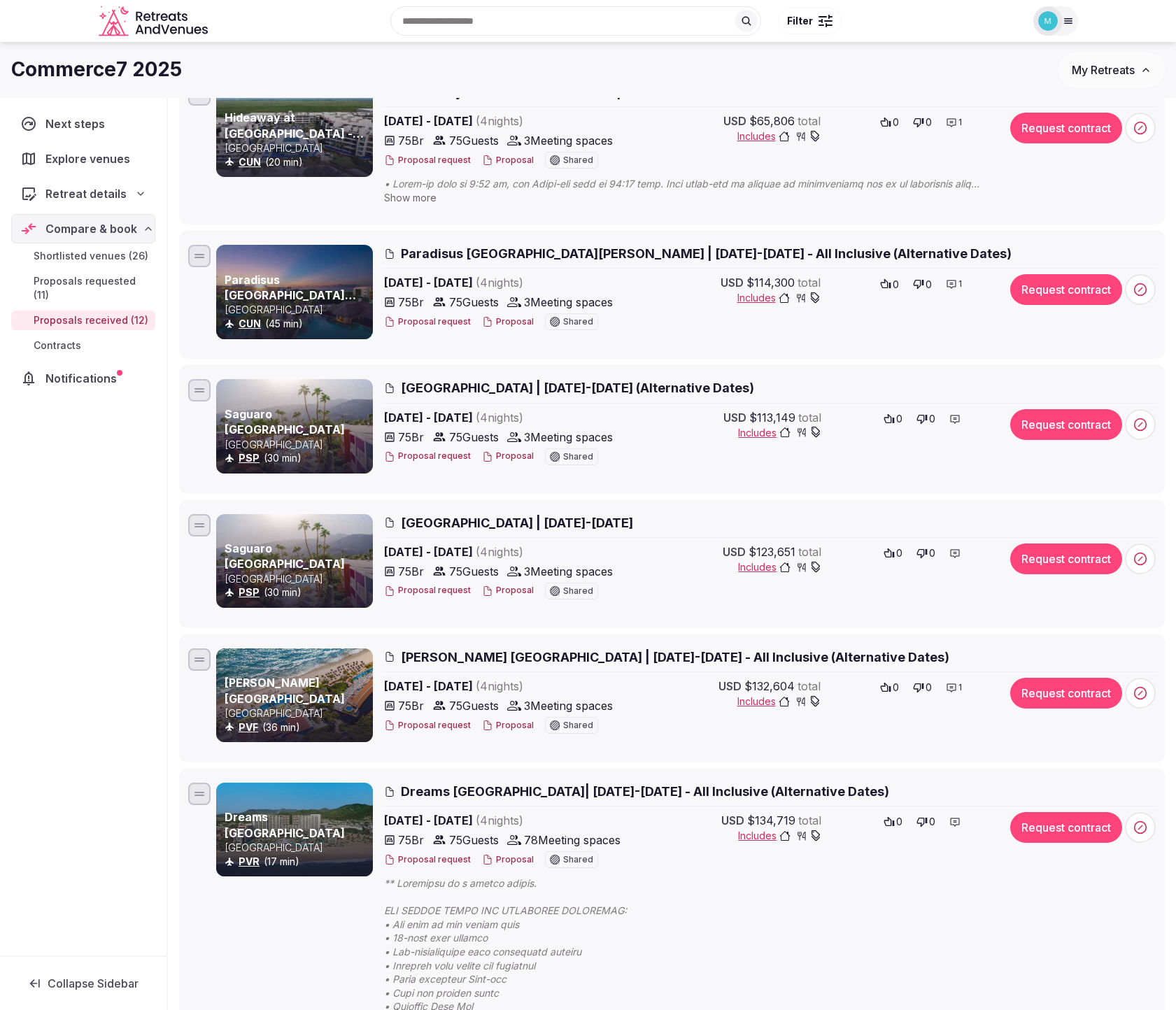
scroll to position [184, 0]
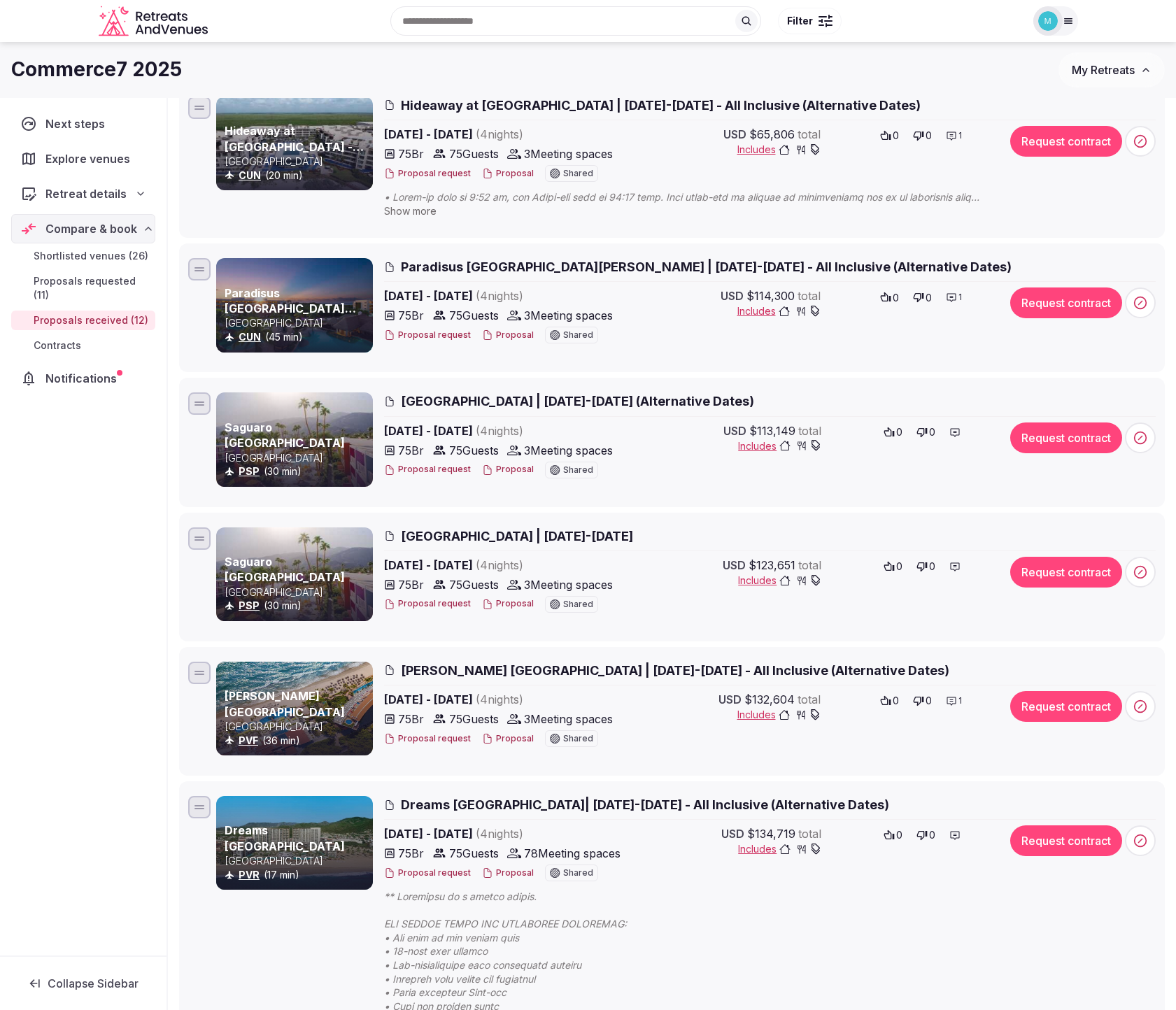
click at [952, 296] on icon at bounding box center [951, 298] width 9 height 9
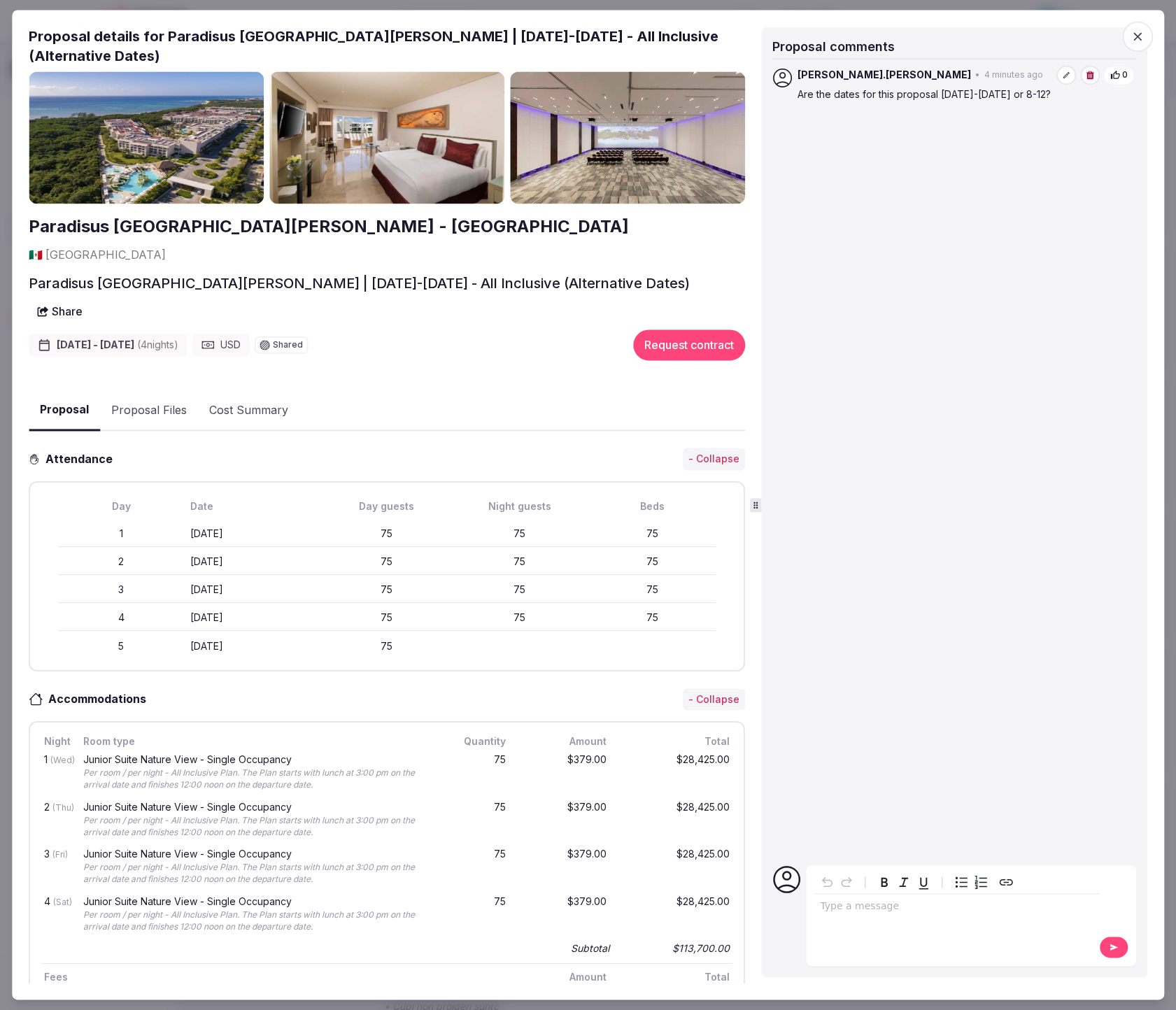
click at [1139, 34] on icon "button" at bounding box center [1137, 37] width 9 height 9
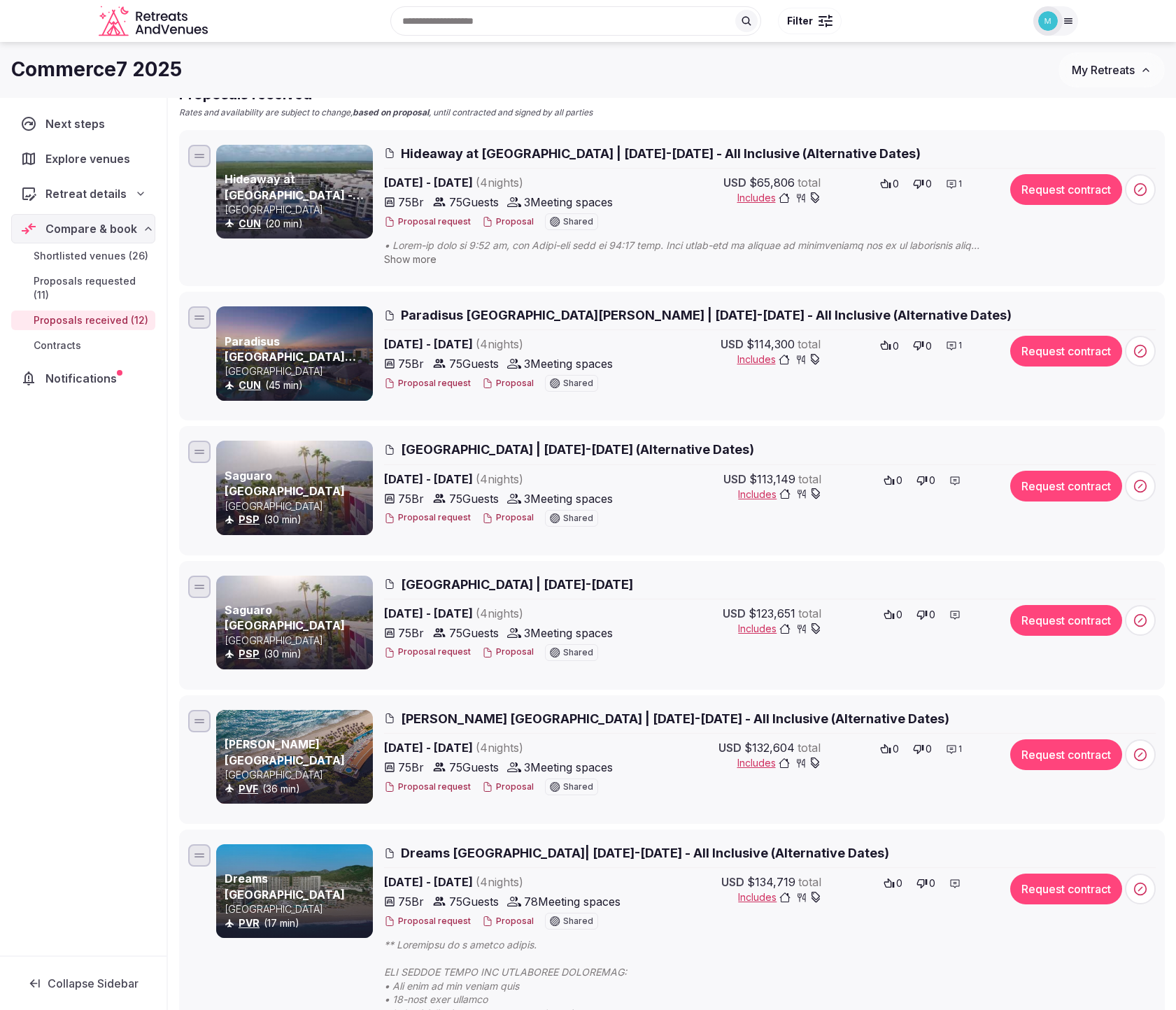
scroll to position [132, 0]
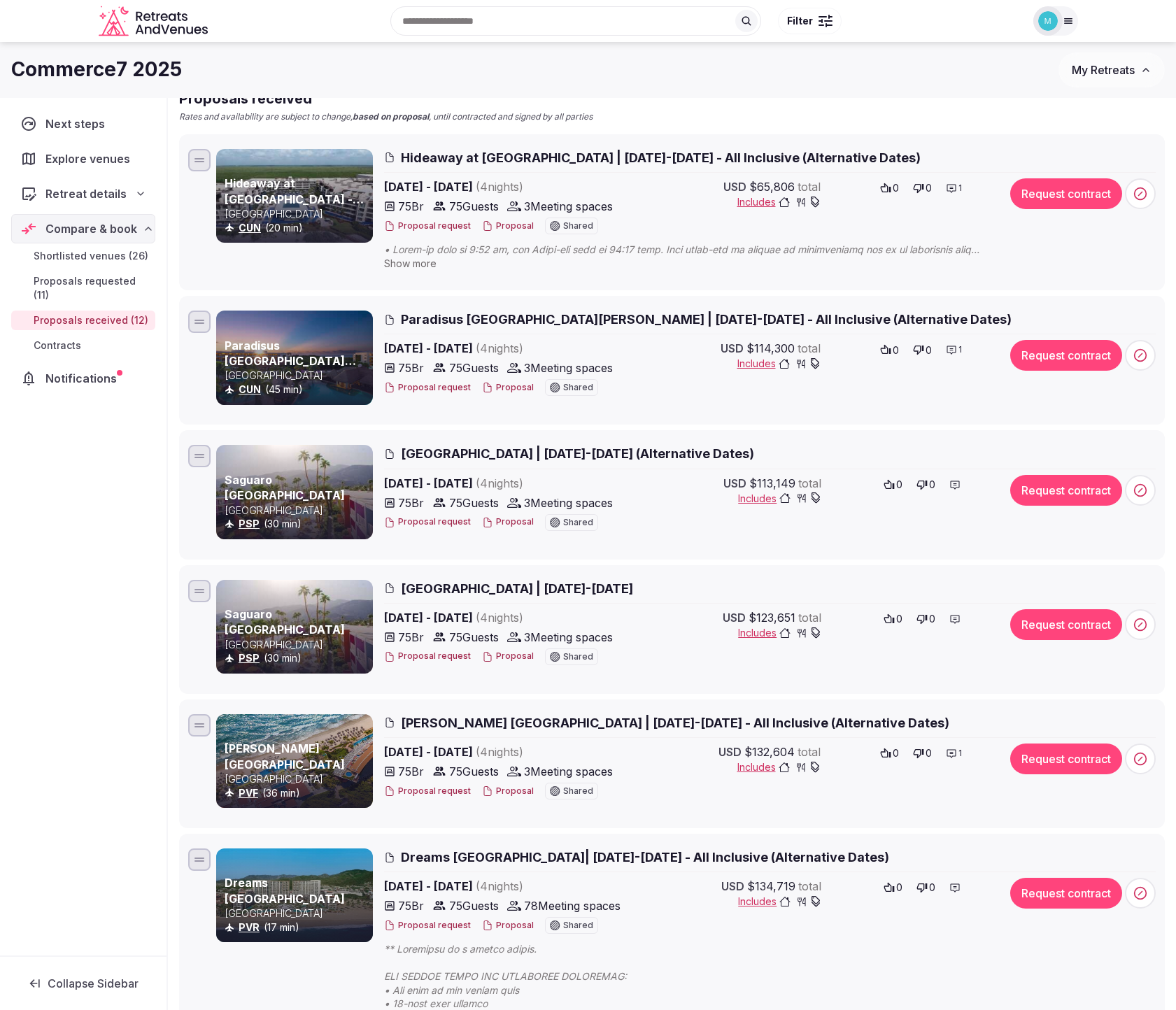
click at [616, 585] on span "[GEOGRAPHIC_DATA] | [DATE]-[DATE]" at bounding box center [517, 588] width 232 height 17
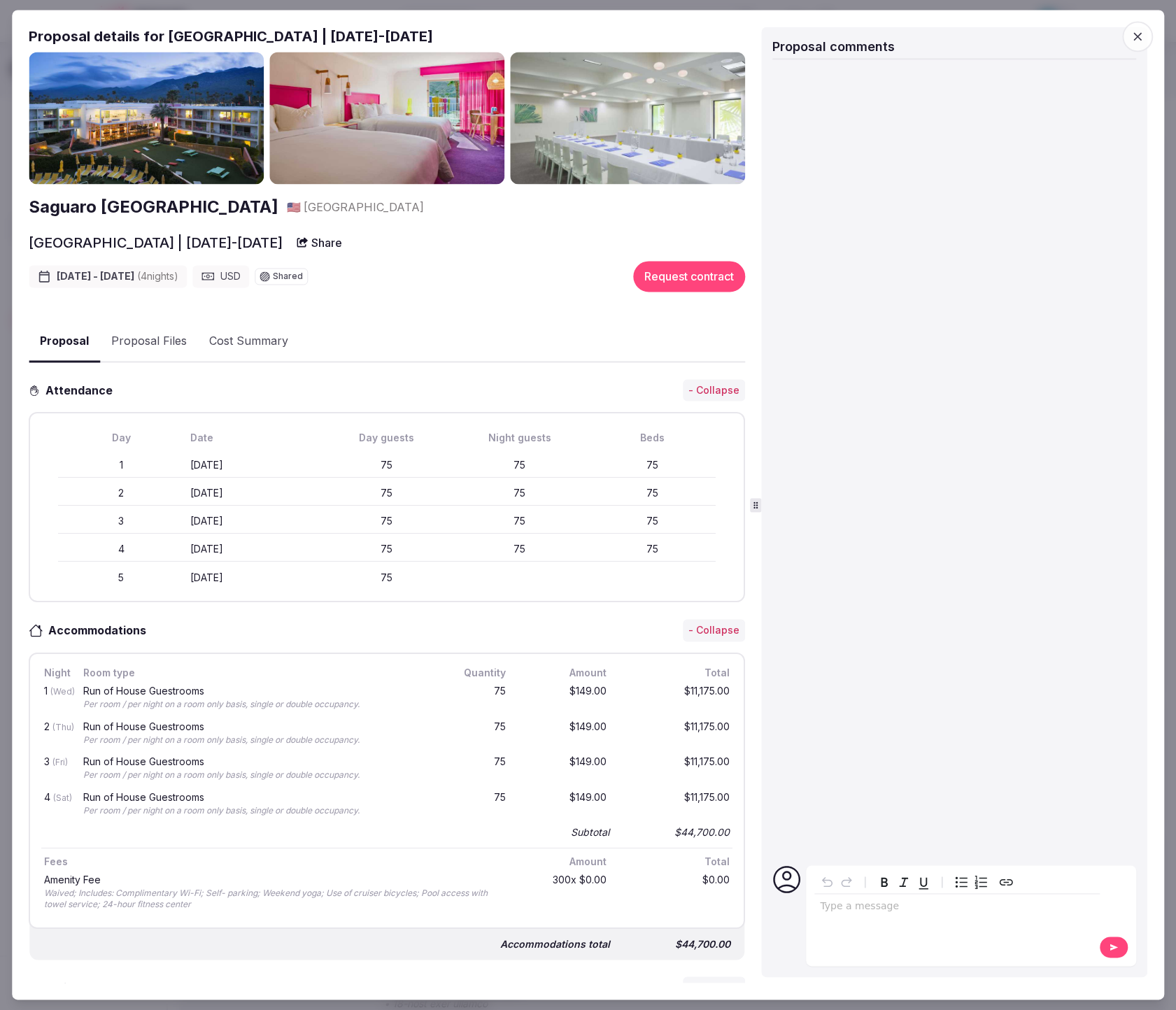
click at [1135, 34] on icon "button" at bounding box center [1137, 36] width 14 height 14
